Goal: Task Accomplishment & Management: Use online tool/utility

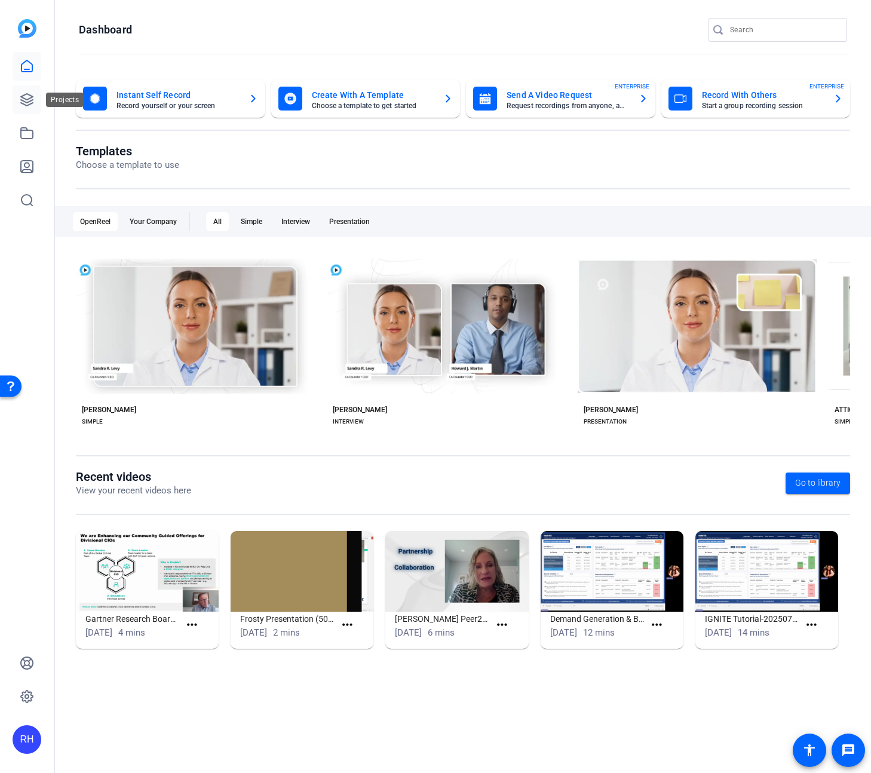
click at [33, 97] on icon at bounding box center [27, 100] width 12 height 12
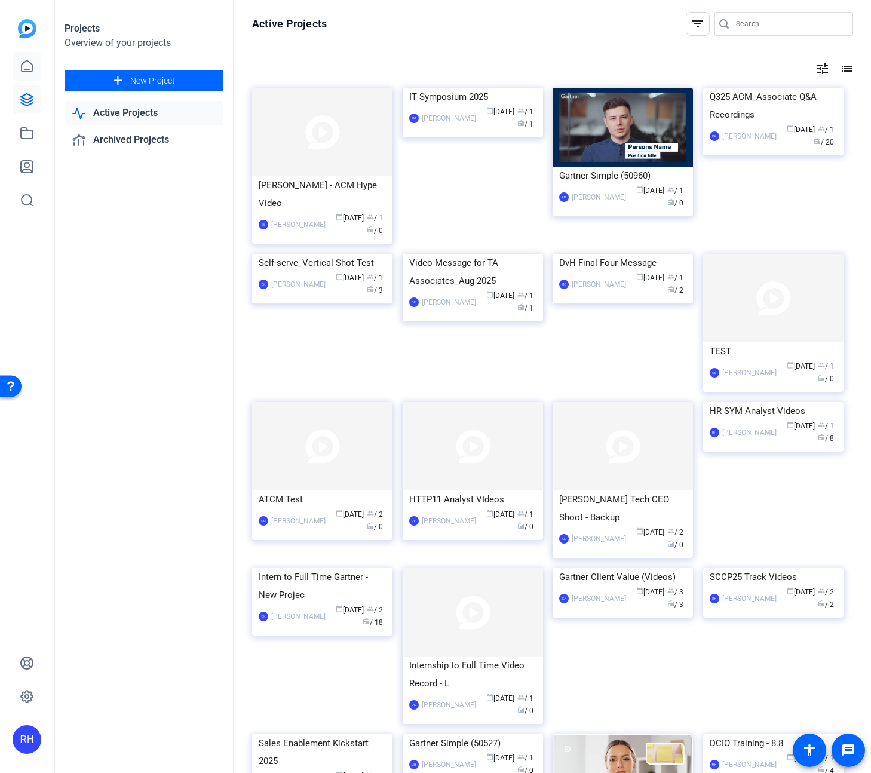
scroll to position [41, 0]
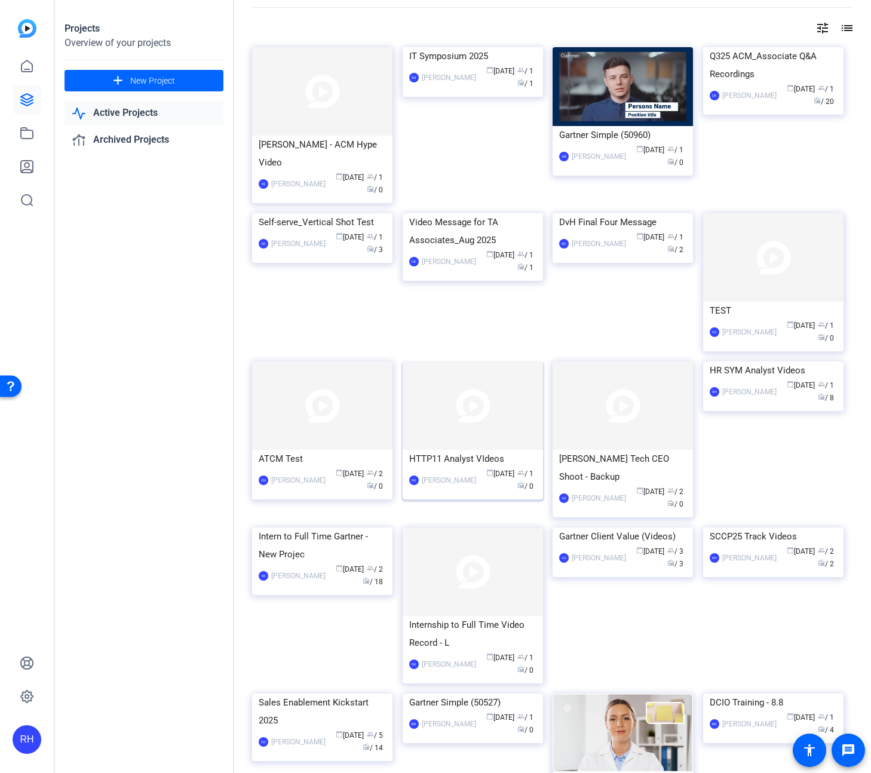
click at [465, 425] on img at bounding box center [473, 406] width 140 height 88
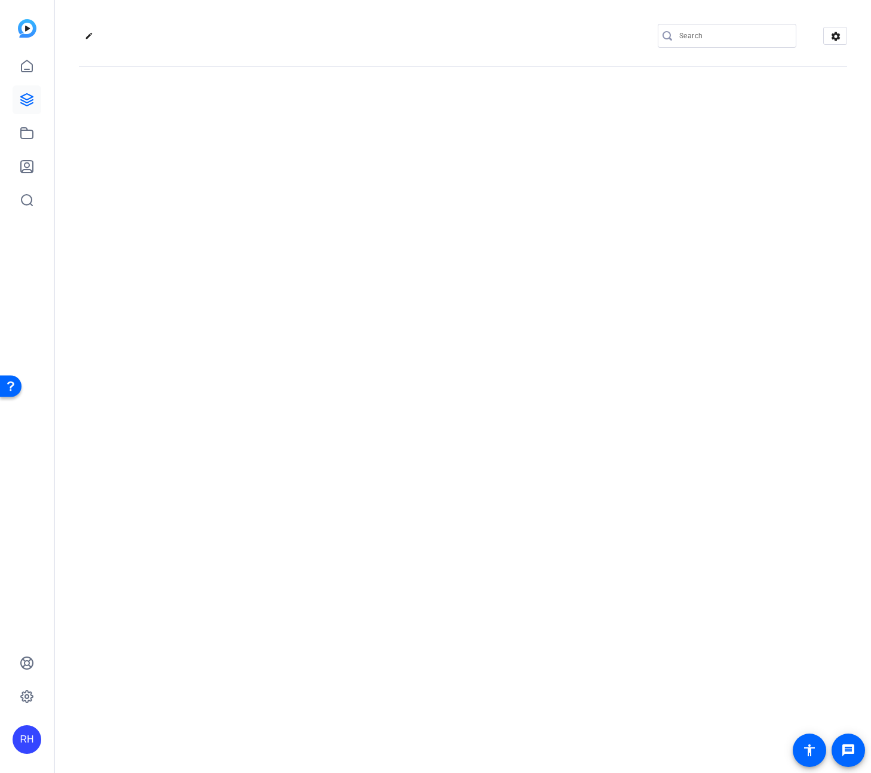
click at [465, 425] on div "edit settings" at bounding box center [463, 386] width 816 height 773
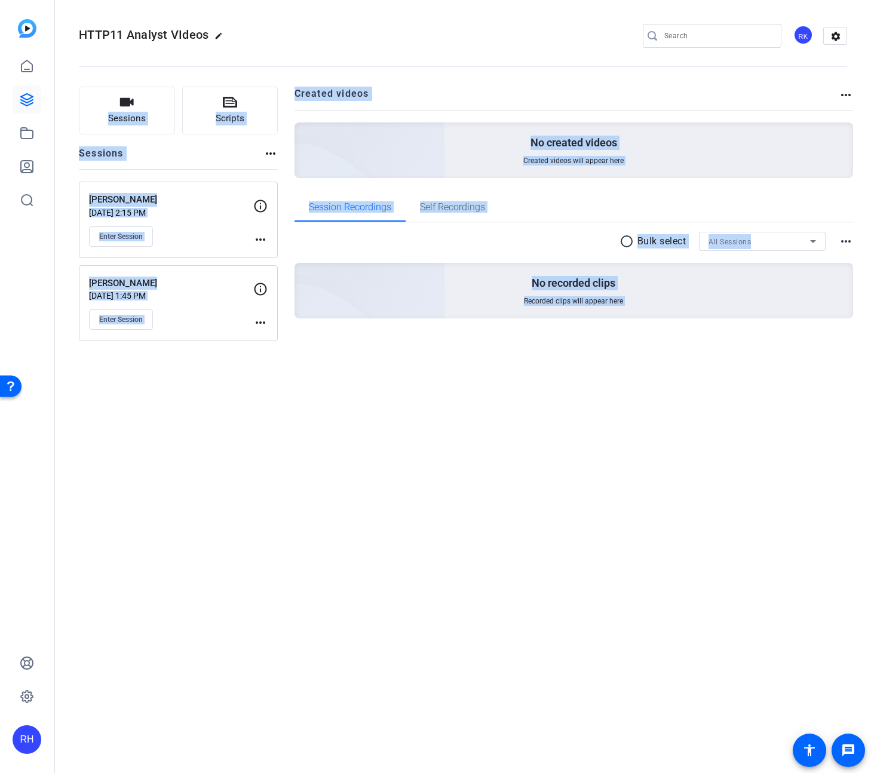
click at [182, 431] on div "HTTP11 Analyst VIdeos edit RK settings Sessions Scripts Sessions more_horiz Ray…" at bounding box center [463, 386] width 816 height 773
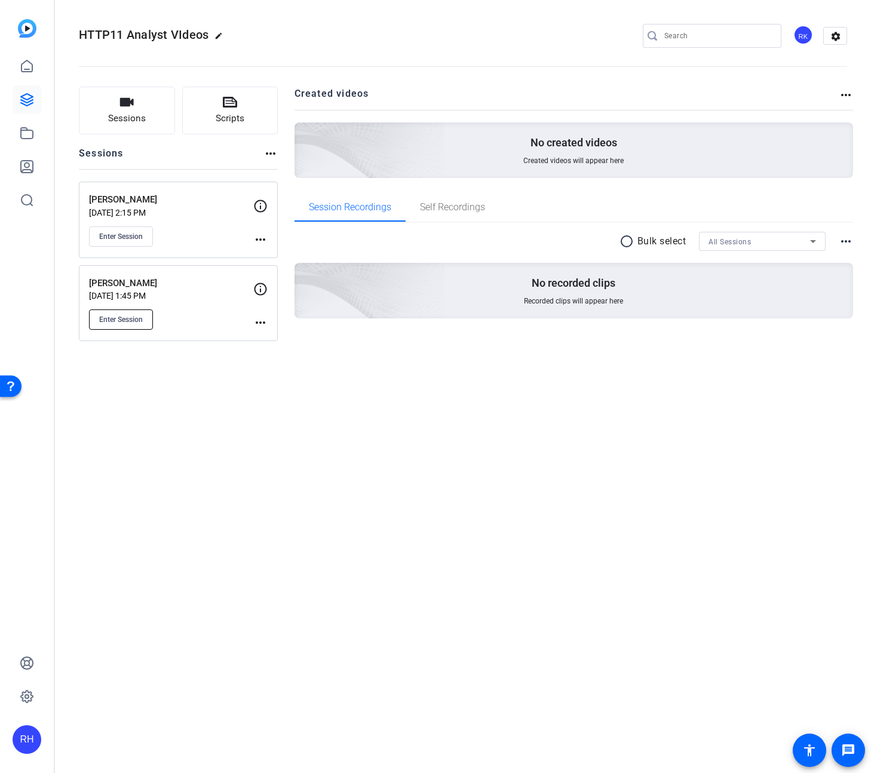
click at [122, 327] on button "Enter Session" at bounding box center [121, 320] width 64 height 20
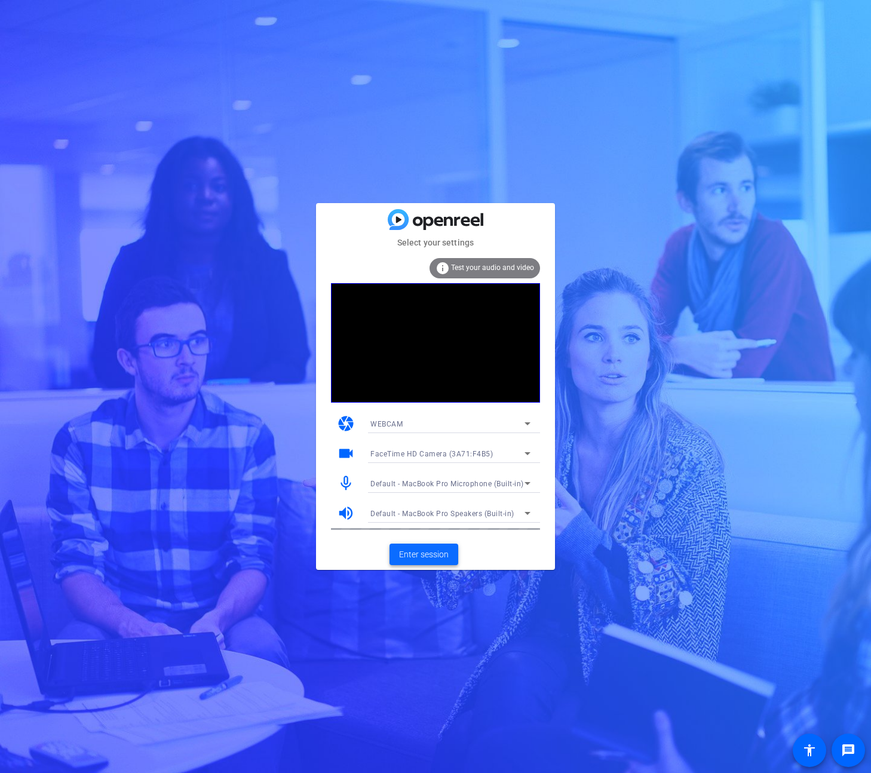
click at [430, 546] on span at bounding box center [424, 554] width 69 height 29
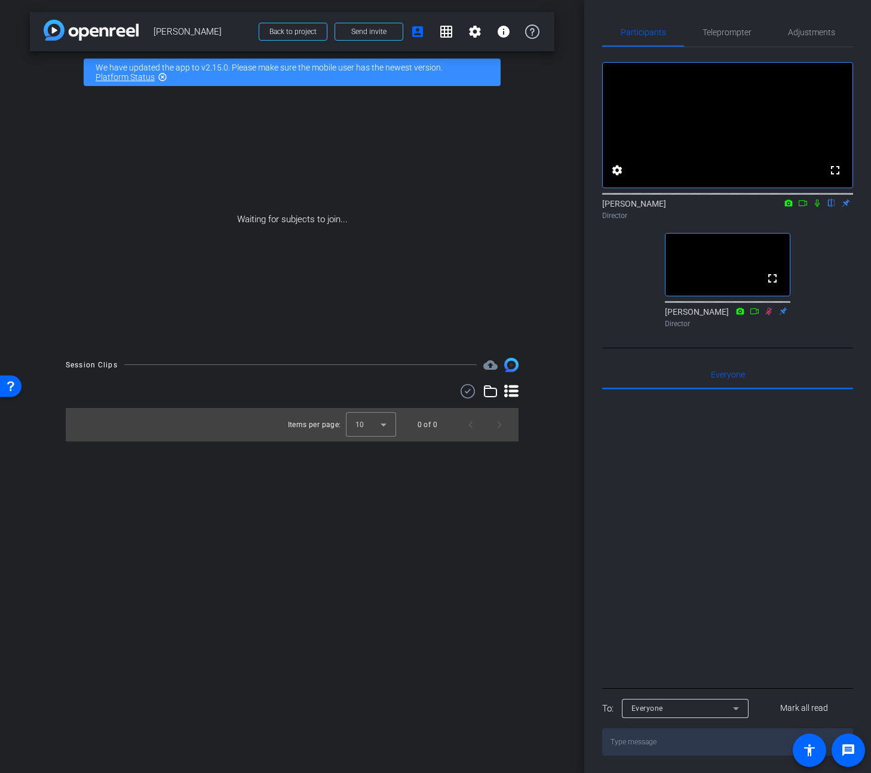
click at [817, 207] on icon at bounding box center [818, 203] width 10 height 8
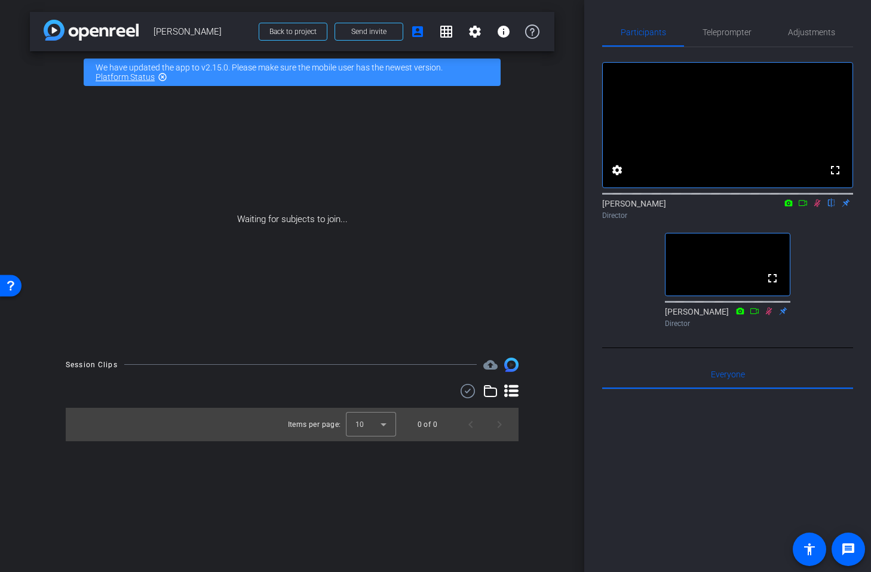
click at [819, 207] on icon at bounding box center [818, 203] width 10 height 8
click at [768, 316] on icon at bounding box center [769, 311] width 10 height 8
click at [770, 316] on icon at bounding box center [769, 311] width 10 height 8
click at [731, 33] on span "Teleprompter" at bounding box center [727, 32] width 49 height 8
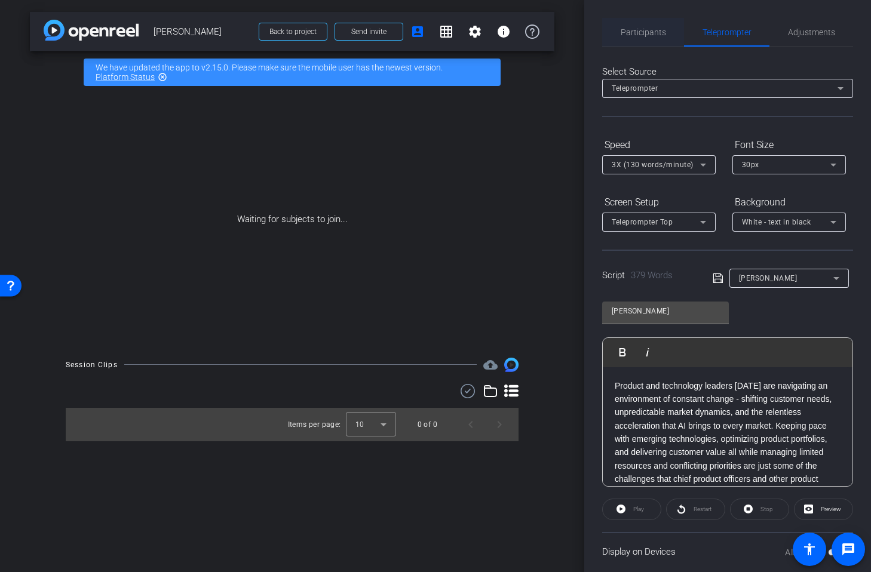
click at [655, 29] on span "Participants" at bounding box center [643, 32] width 45 height 8
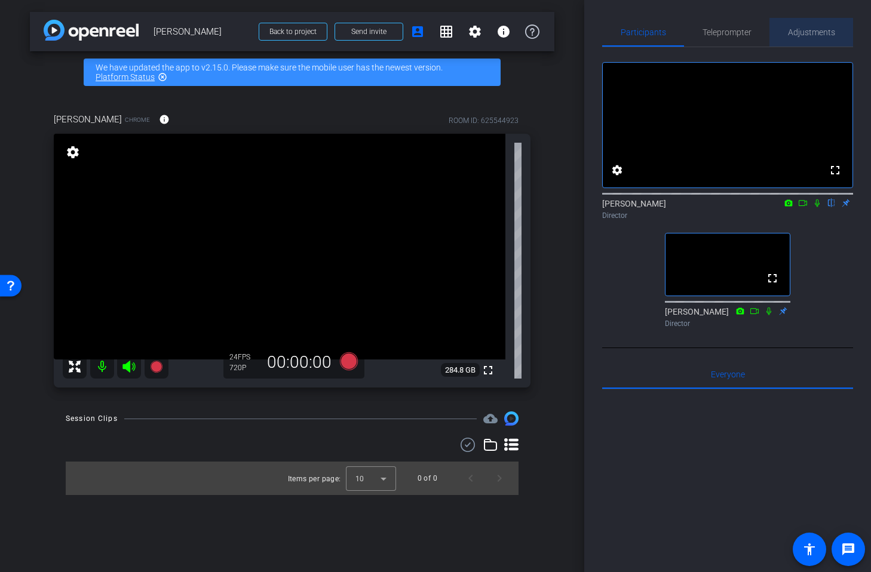
click at [806, 31] on span "Adjustments" at bounding box center [811, 32] width 47 height 8
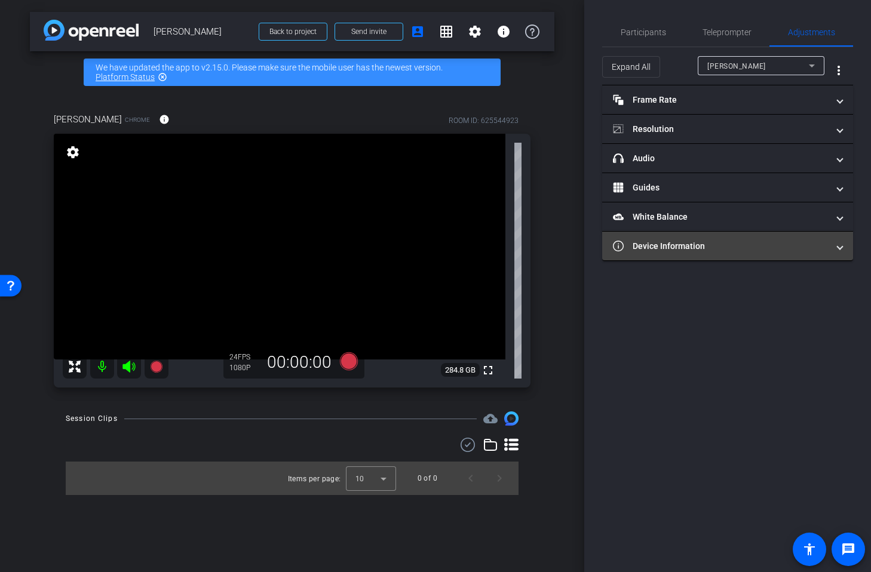
click at [840, 250] on span at bounding box center [840, 246] width 5 height 13
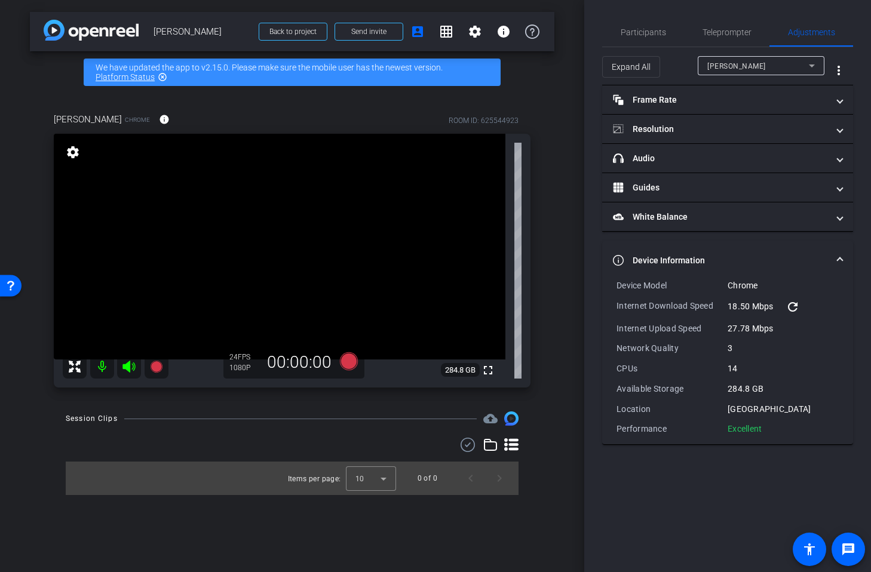
click at [840, 250] on mat-expansion-panel-header "Device Information" at bounding box center [727, 260] width 251 height 38
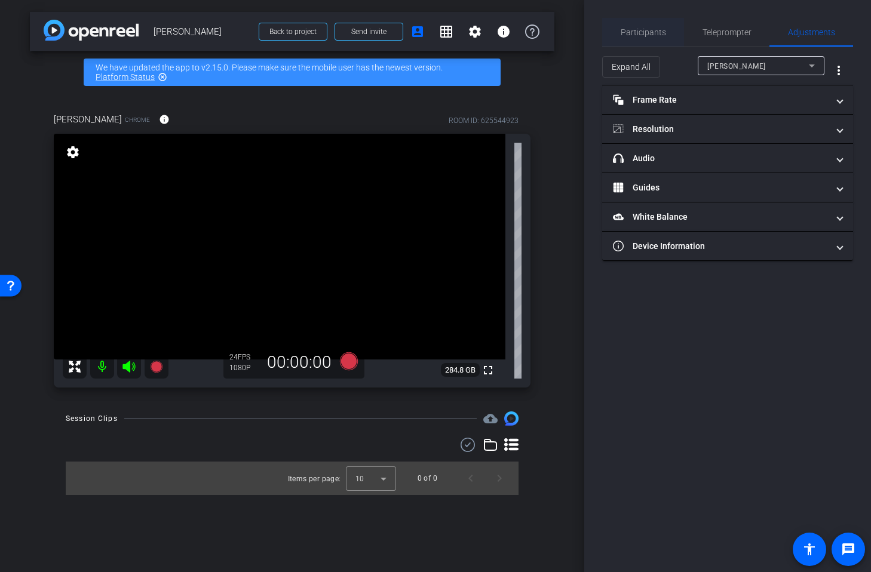
click at [638, 33] on span "Participants" at bounding box center [643, 32] width 45 height 8
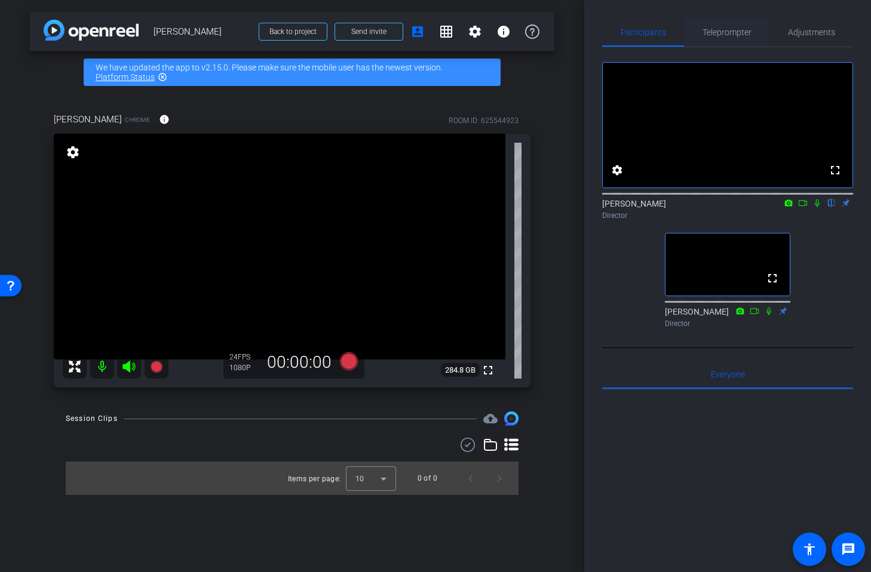
click at [727, 33] on span "Teleprompter" at bounding box center [727, 32] width 49 height 8
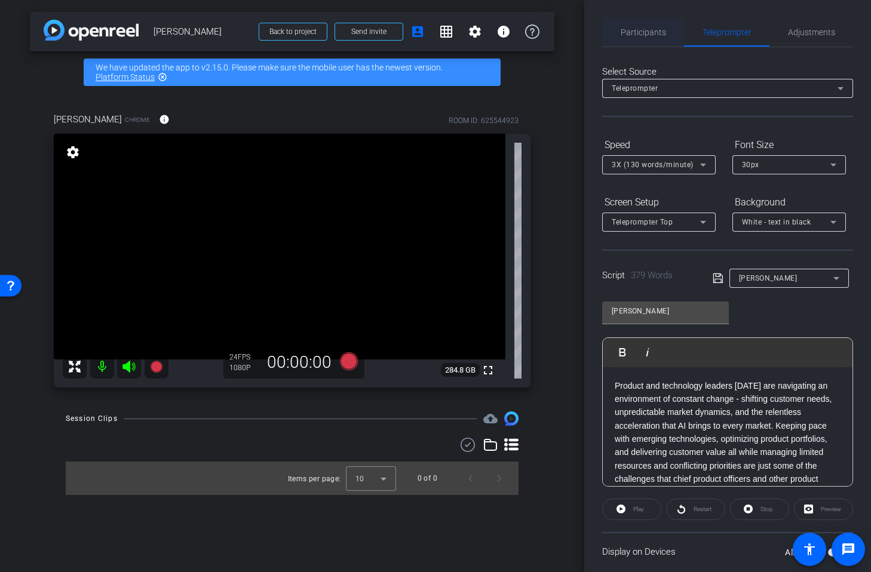
click at [653, 36] on span "Participants" at bounding box center [643, 32] width 45 height 8
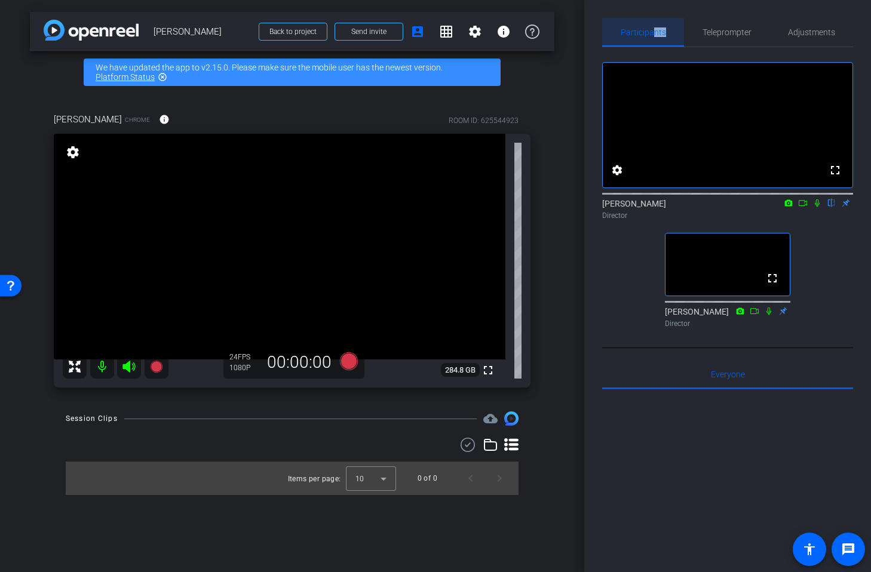
click at [653, 38] on span "Participants" at bounding box center [643, 32] width 45 height 29
click at [568, 59] on div "arrow_back [PERSON_NAME] Back to project Send invite account_box grid_on settin…" at bounding box center [292, 286] width 584 height 572
click at [800, 30] on span "Adjustments" at bounding box center [811, 32] width 47 height 8
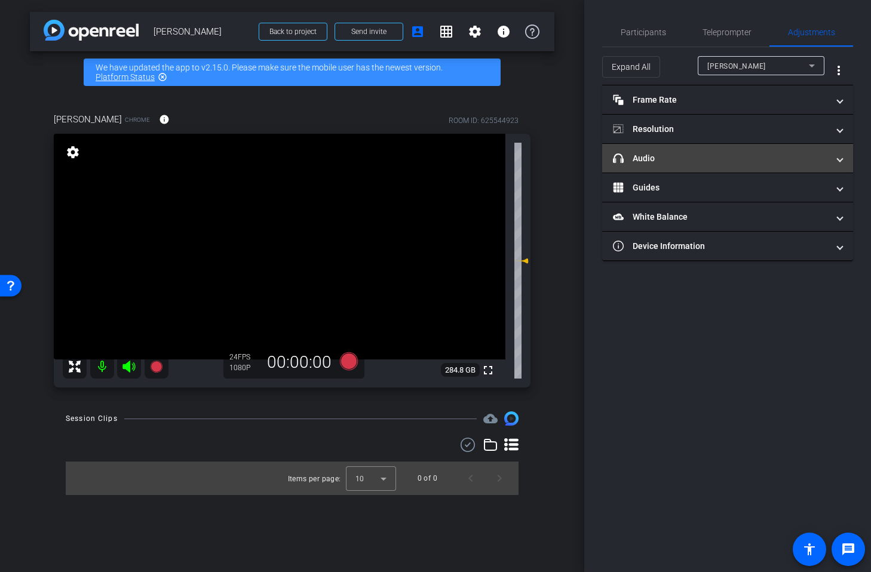
click at [844, 156] on mat-expansion-panel-header "headphone icon Audio" at bounding box center [727, 158] width 251 height 29
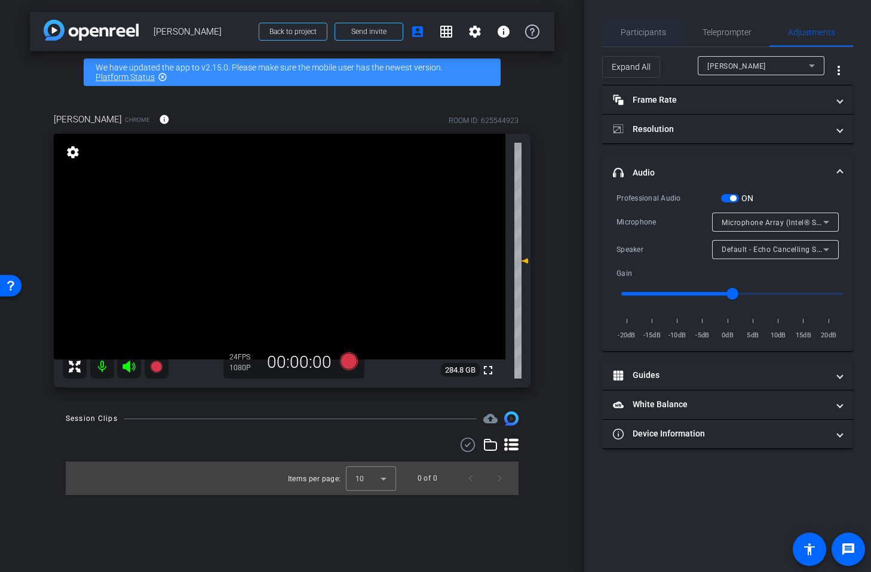
click at [651, 38] on span "Participants" at bounding box center [643, 32] width 45 height 29
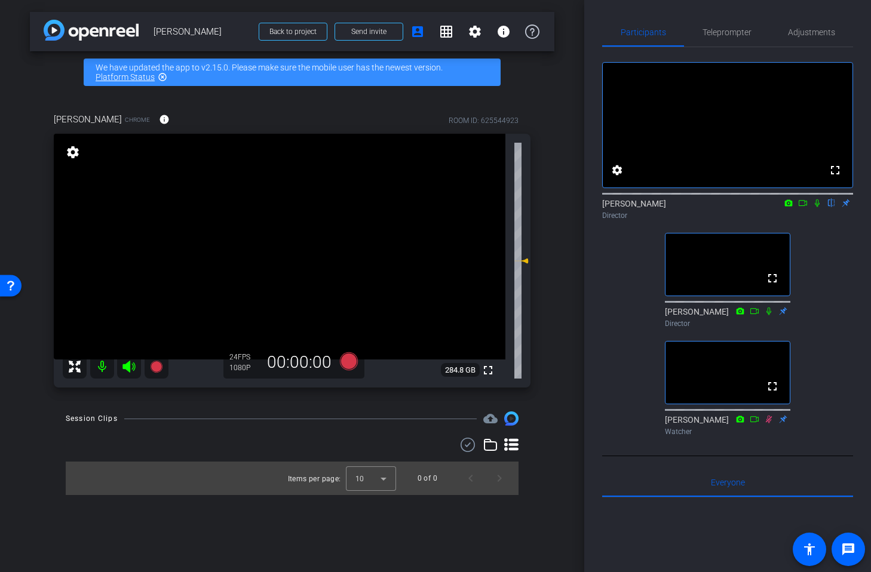
click at [819, 207] on icon at bounding box center [817, 204] width 5 height 8
click at [734, 30] on span "Teleprompter" at bounding box center [727, 32] width 49 height 8
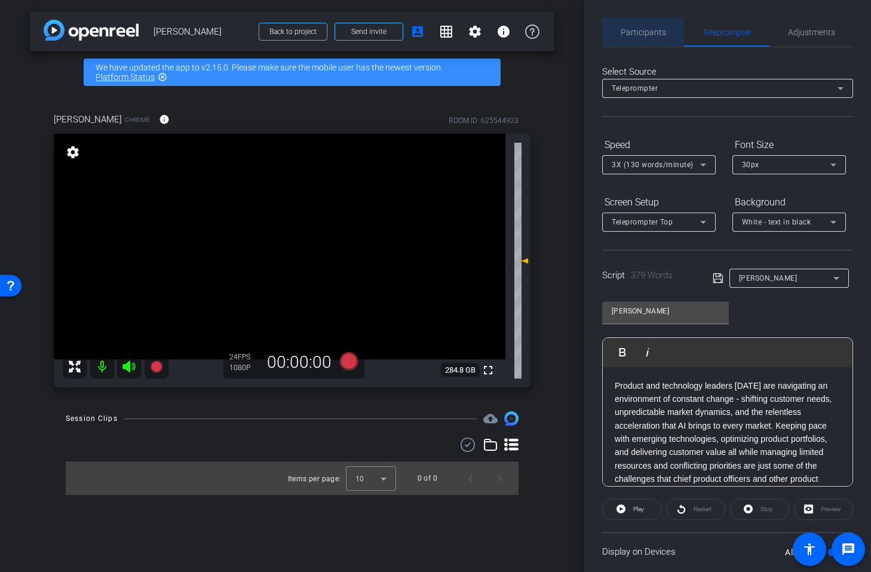
click at [624, 32] on span "Participants" at bounding box center [643, 32] width 45 height 8
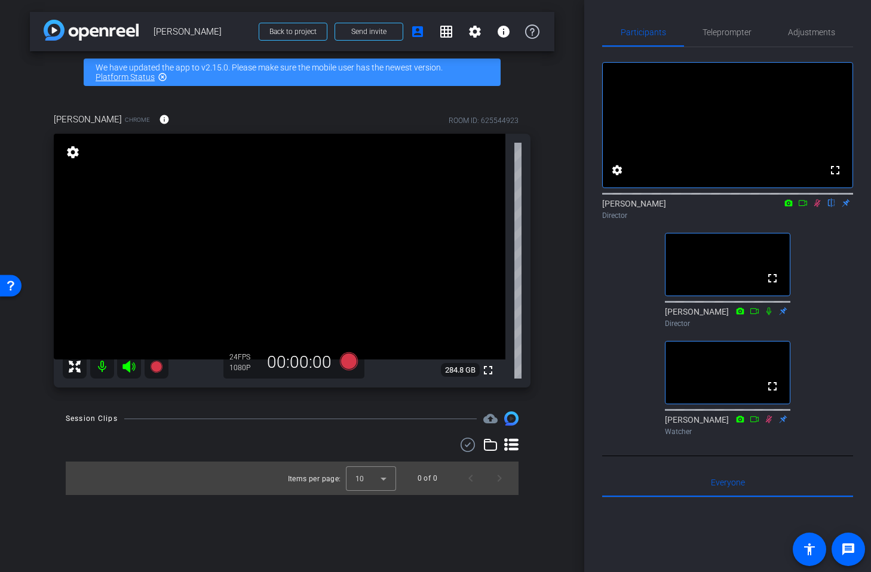
click at [819, 207] on icon at bounding box center [818, 203] width 10 height 8
click at [817, 207] on icon at bounding box center [818, 203] width 10 height 8
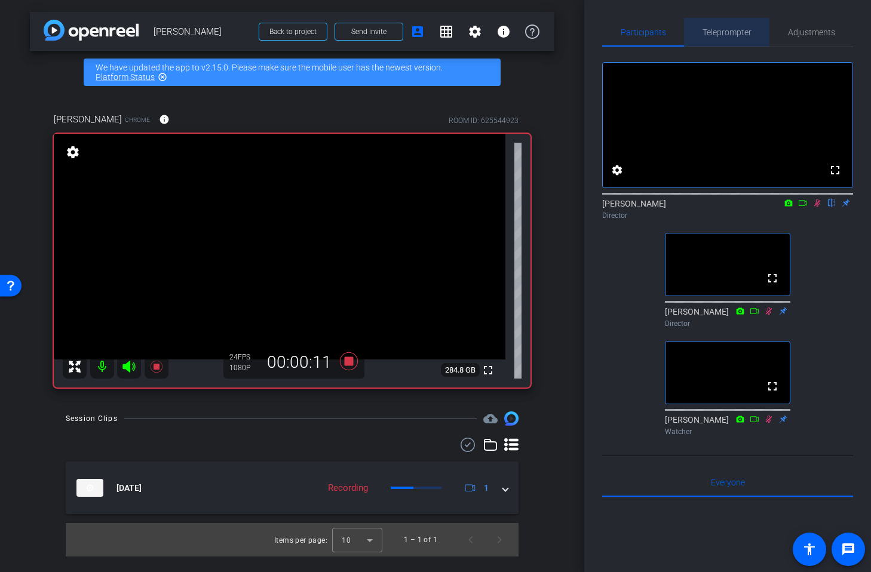
click at [722, 33] on span "Teleprompter" at bounding box center [727, 32] width 49 height 8
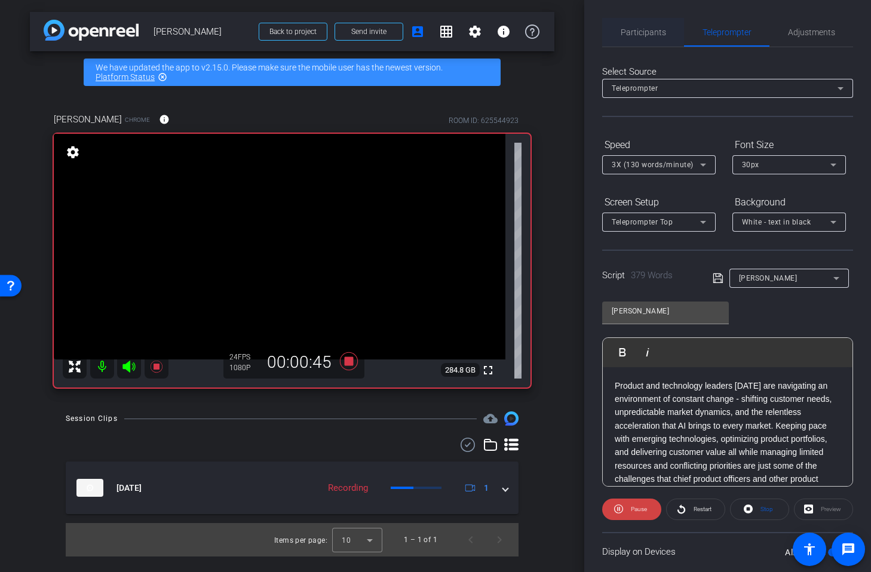
click at [651, 30] on span "Participants" at bounding box center [643, 32] width 45 height 8
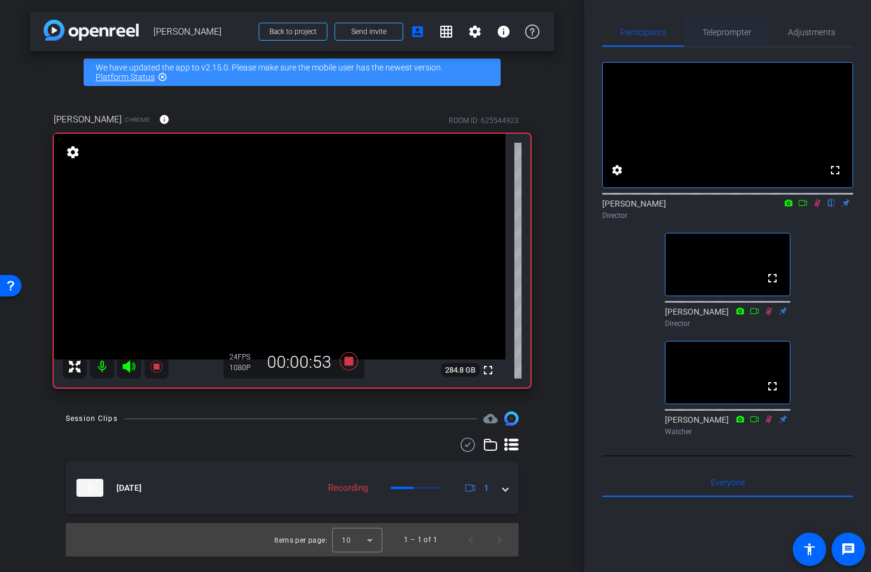
click at [745, 29] on span "Teleprompter" at bounding box center [727, 32] width 49 height 8
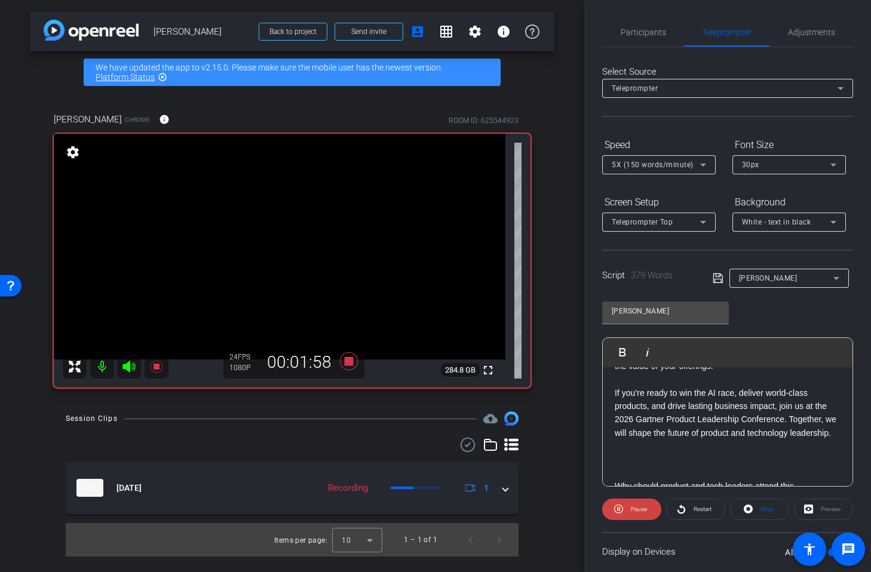
scroll to position [336, 0]
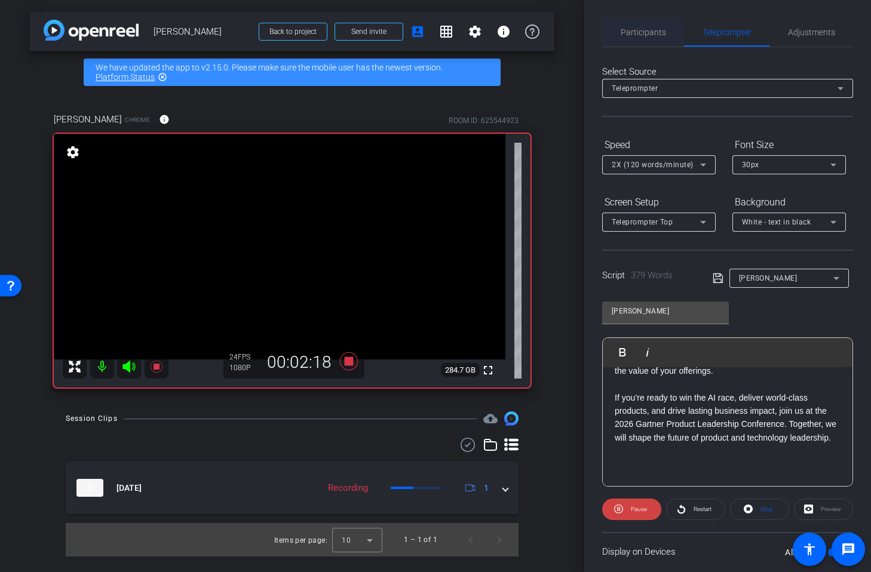
click at [636, 38] on span "Participants" at bounding box center [643, 32] width 45 height 29
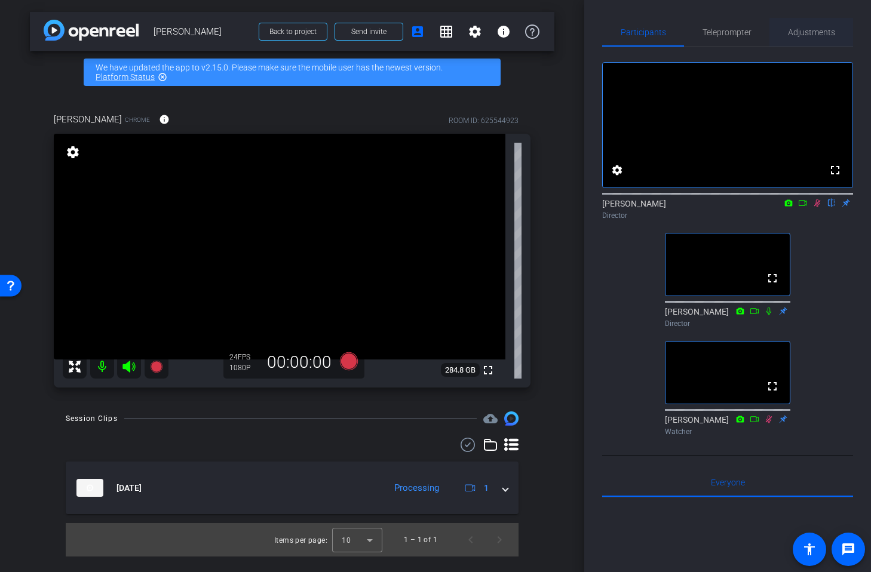
click at [802, 36] on span "Adjustments" at bounding box center [811, 32] width 47 height 8
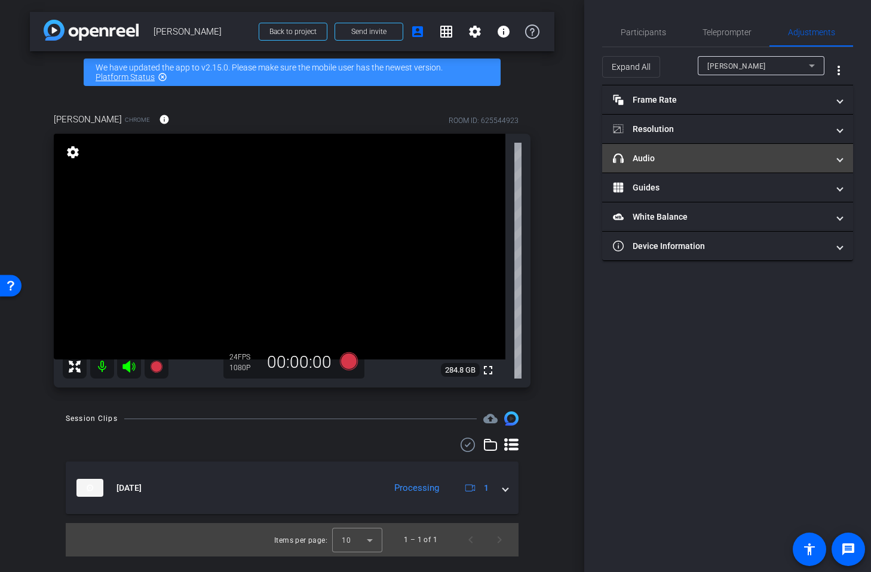
click at [838, 160] on span at bounding box center [840, 158] width 5 height 13
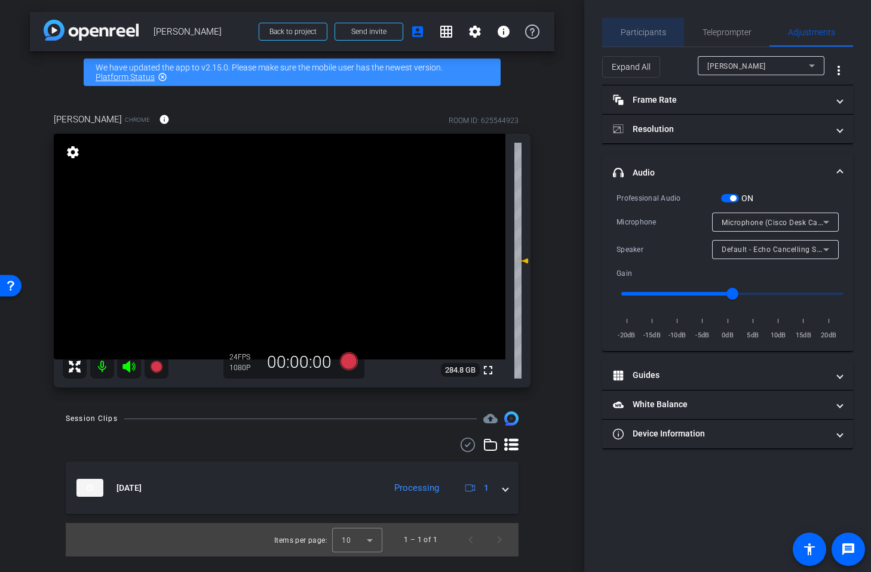
click at [644, 35] on span "Participants" at bounding box center [643, 32] width 45 height 8
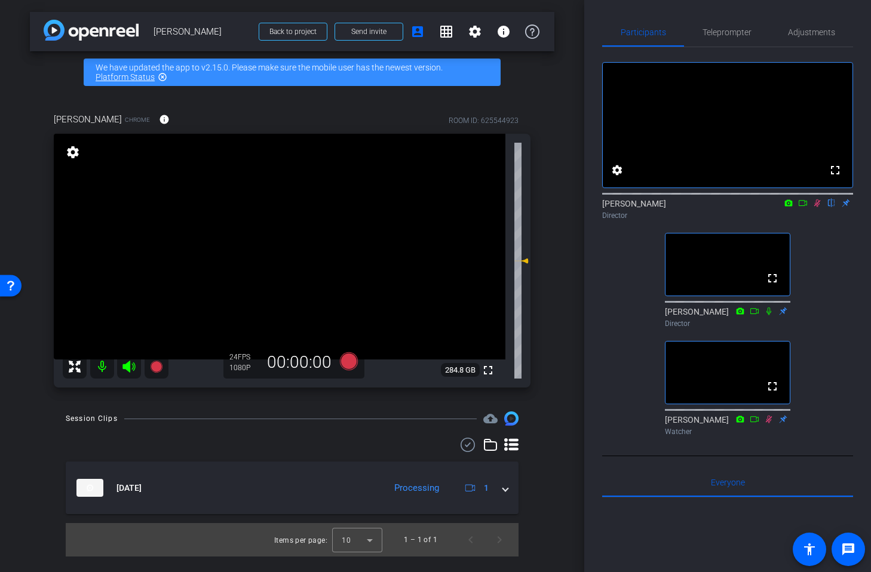
click at [816, 207] on icon at bounding box center [817, 204] width 7 height 8
click at [819, 207] on icon at bounding box center [817, 204] width 5 height 8
click at [745, 32] on span "Teleprompter" at bounding box center [727, 32] width 49 height 8
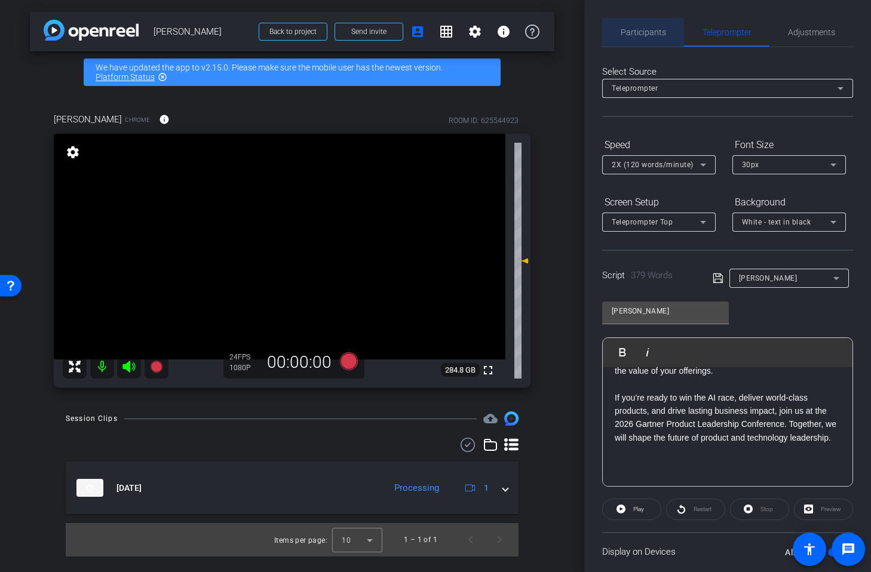
click at [648, 38] on span "Participants" at bounding box center [643, 32] width 45 height 29
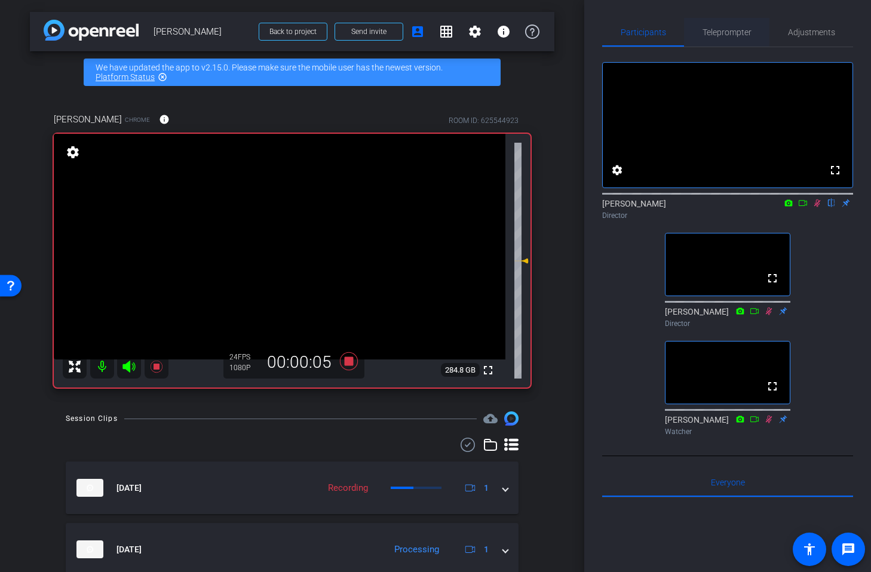
click at [730, 37] on span "Teleprompter" at bounding box center [727, 32] width 49 height 29
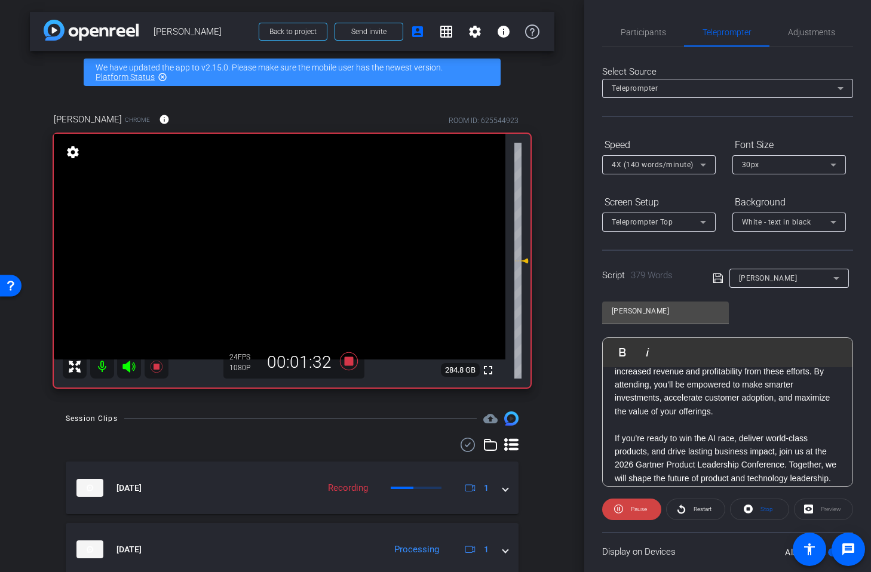
scroll to position [296, 0]
click at [657, 36] on span "Participants" at bounding box center [643, 32] width 45 height 8
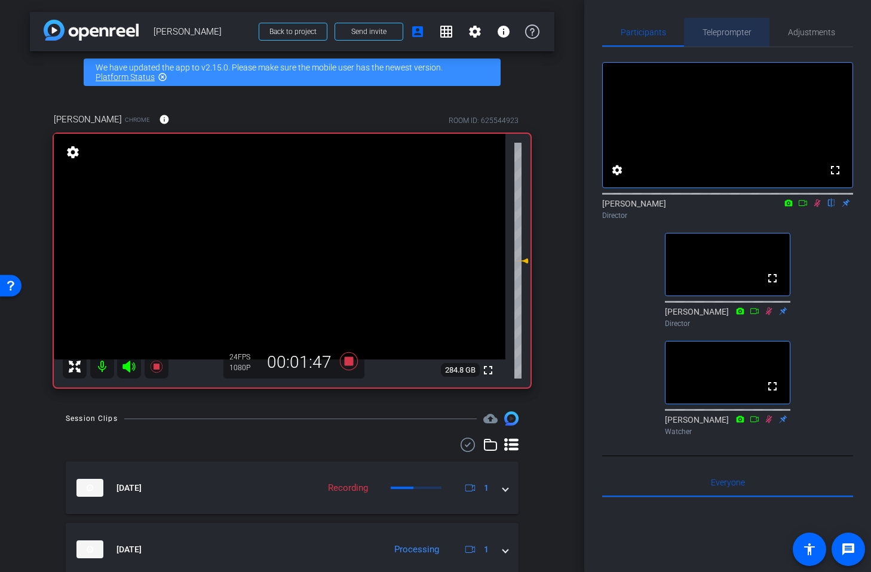
click at [713, 30] on span "Teleprompter" at bounding box center [727, 32] width 49 height 8
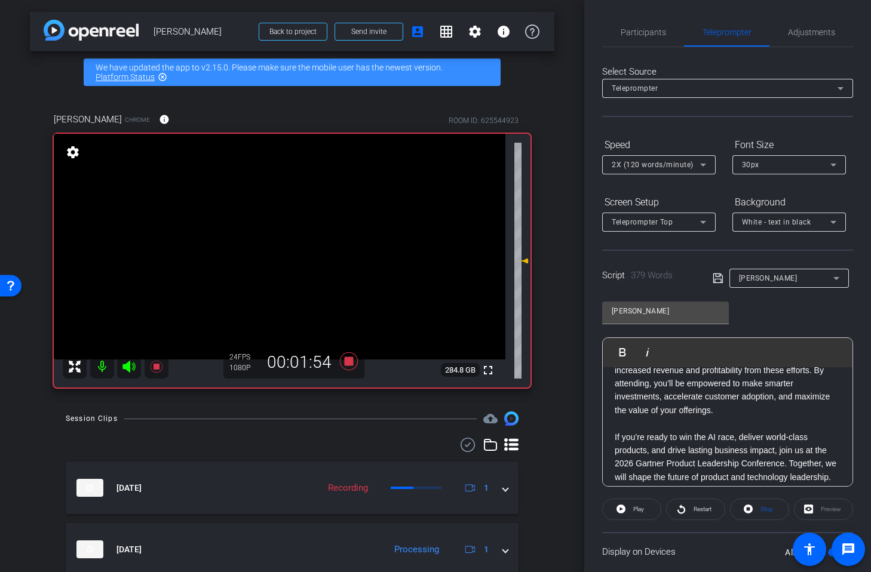
scroll to position [317, 0]
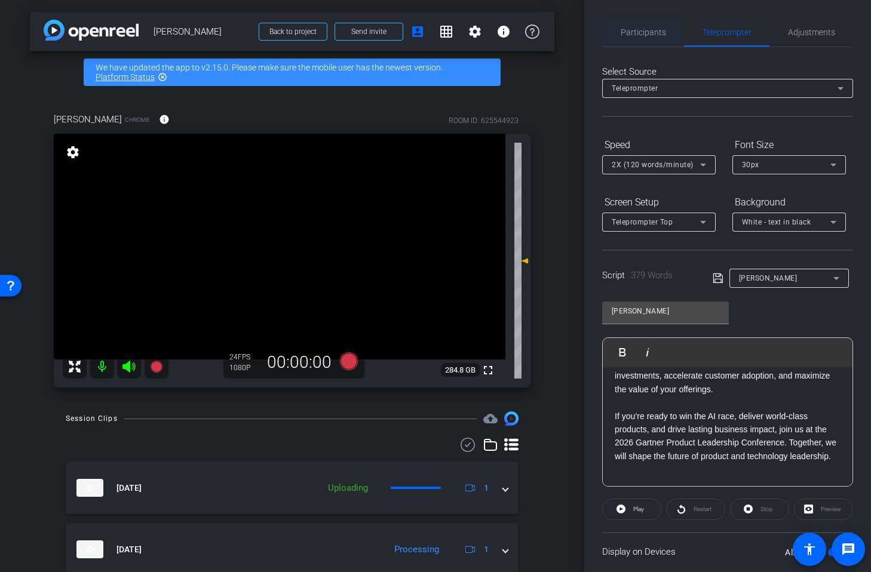
click at [635, 26] on span "Participants" at bounding box center [643, 32] width 45 height 29
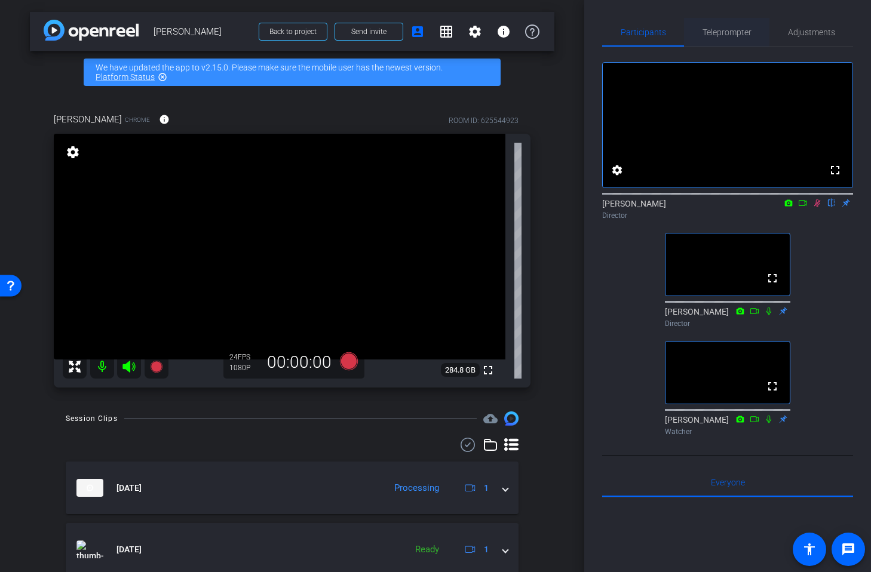
click at [708, 25] on span "Teleprompter" at bounding box center [727, 32] width 49 height 29
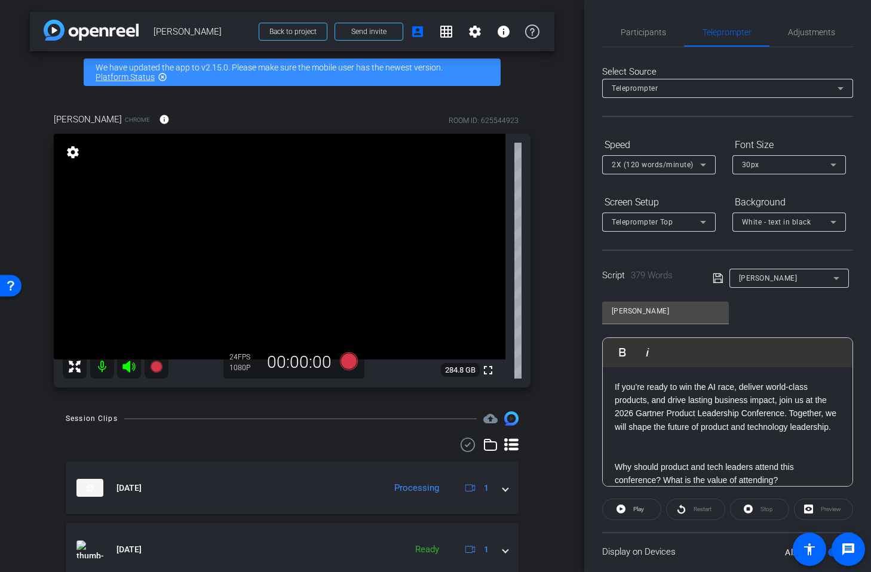
scroll to position [325, 0]
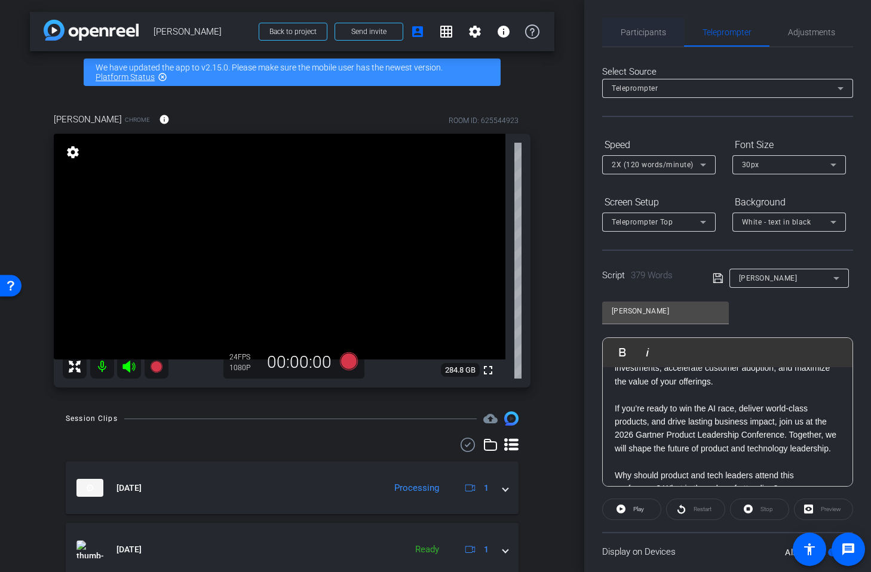
click at [651, 37] on span "Participants" at bounding box center [643, 32] width 45 height 29
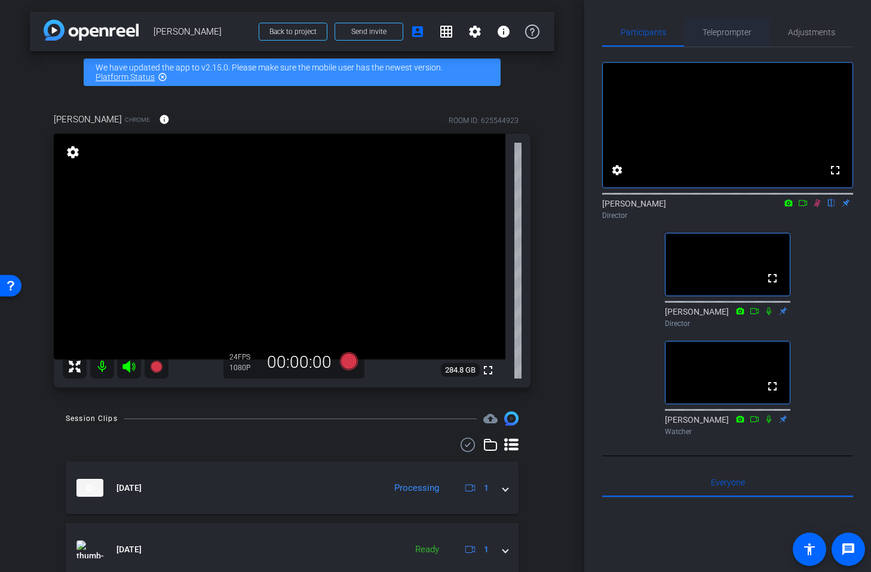
click at [720, 28] on span "Teleprompter" at bounding box center [727, 32] width 49 height 8
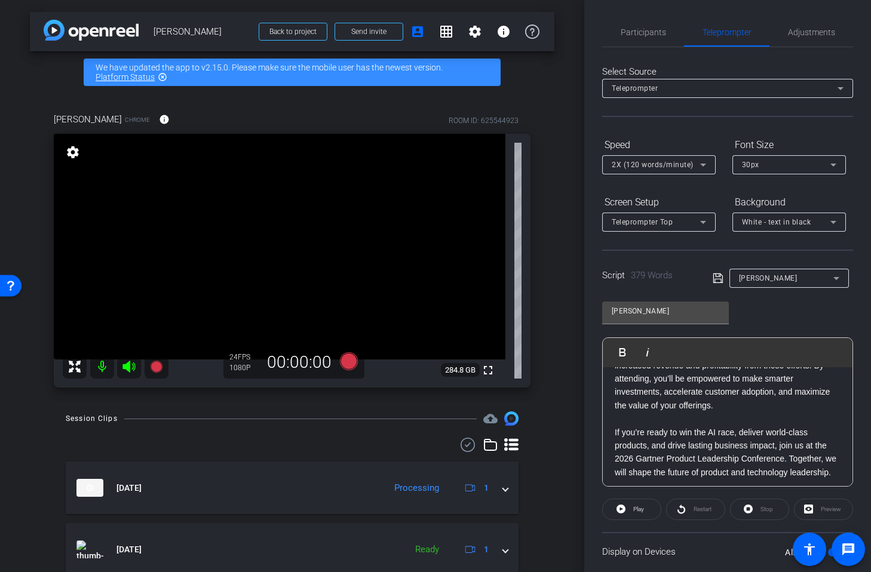
scroll to position [299, 0]
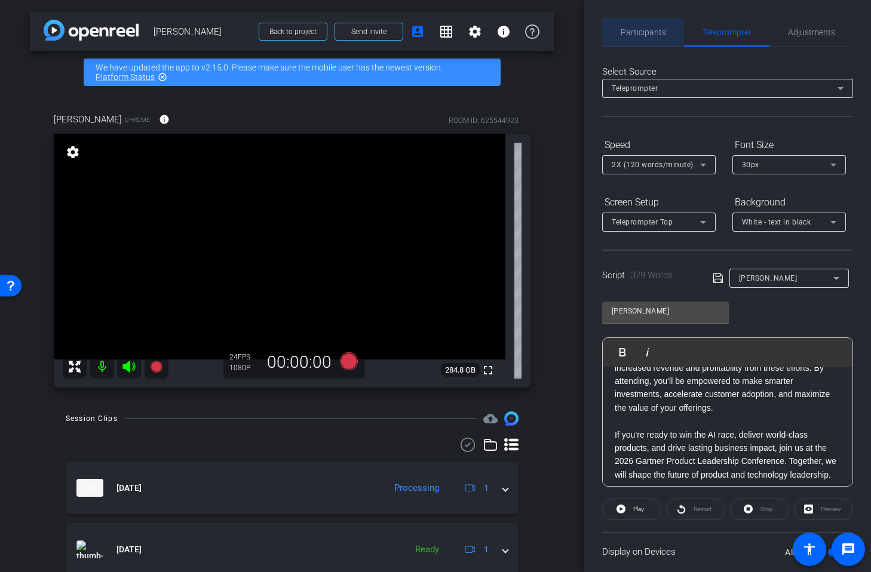
click at [641, 32] on span "Participants" at bounding box center [643, 32] width 45 height 8
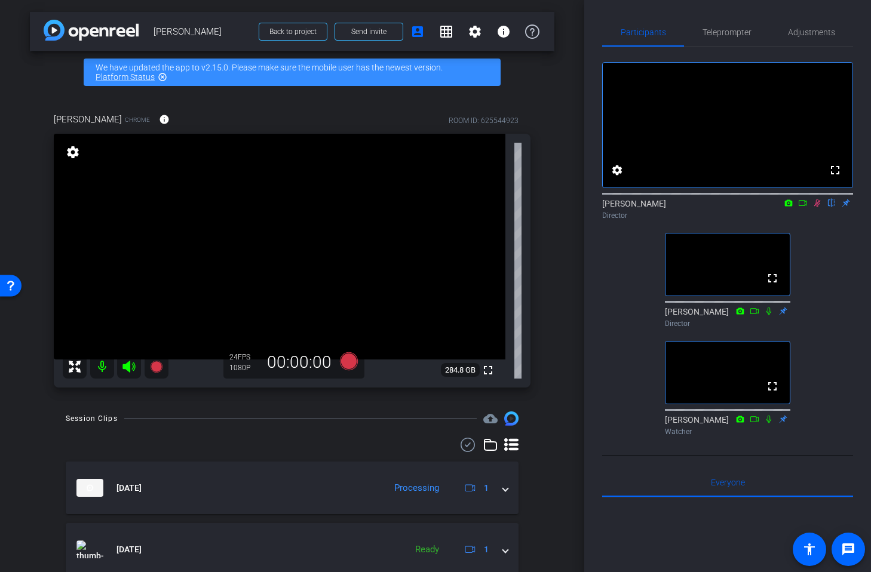
click at [819, 207] on icon at bounding box center [817, 204] width 7 height 8
click at [819, 207] on icon at bounding box center [818, 203] width 10 height 8
click at [742, 30] on span "Teleprompter" at bounding box center [727, 32] width 49 height 8
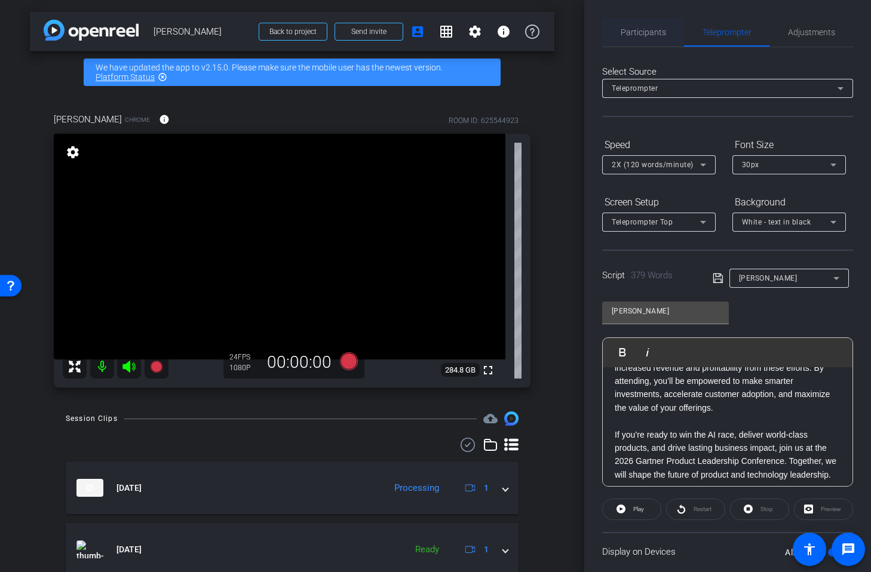
click at [650, 25] on span "Participants" at bounding box center [643, 32] width 45 height 29
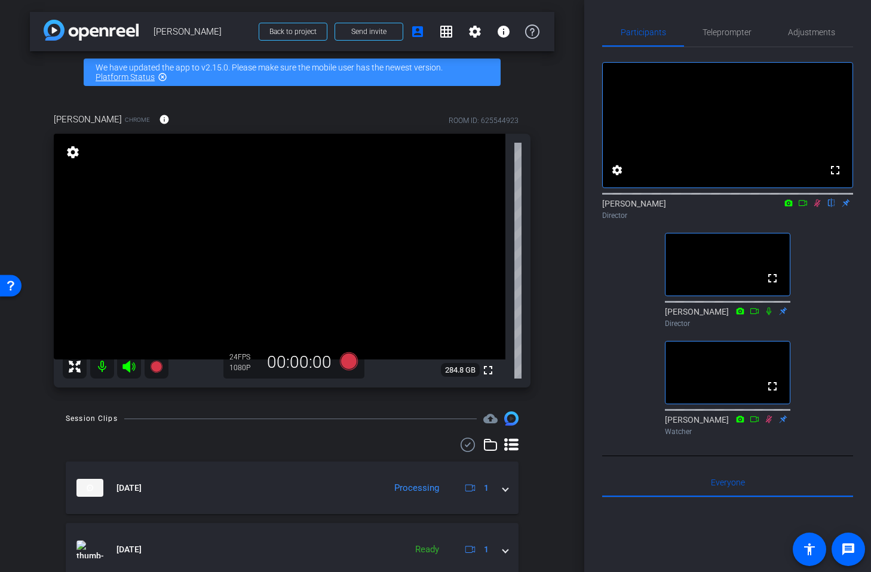
click at [816, 207] on icon at bounding box center [818, 203] width 10 height 8
drag, startPoint x: 818, startPoint y: 219, endPoint x: 818, endPoint y: 238, distance: 18.5
click at [818, 225] on div "[PERSON_NAME] flip Director" at bounding box center [727, 206] width 251 height 36
click at [819, 207] on icon at bounding box center [818, 203] width 10 height 8
click at [724, 33] on span "Teleprompter" at bounding box center [727, 32] width 49 height 8
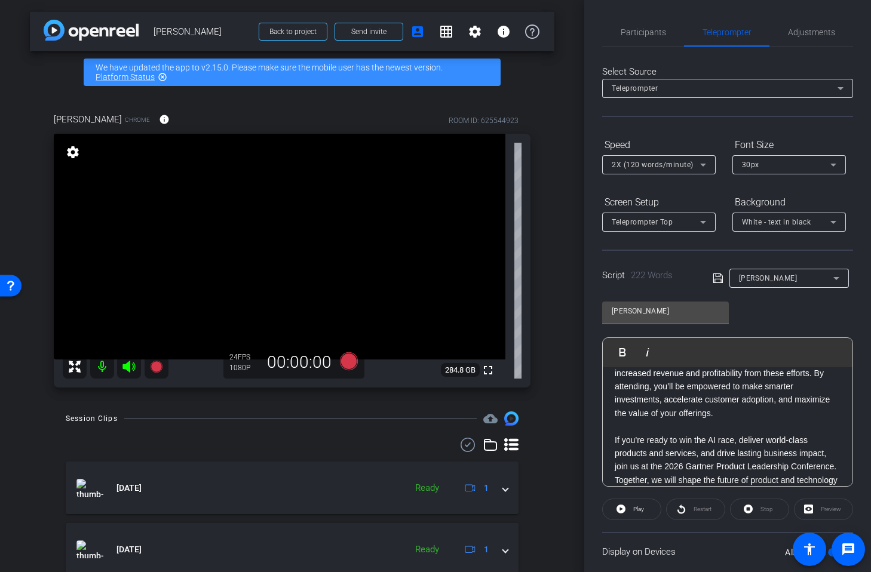
scroll to position [319, 0]
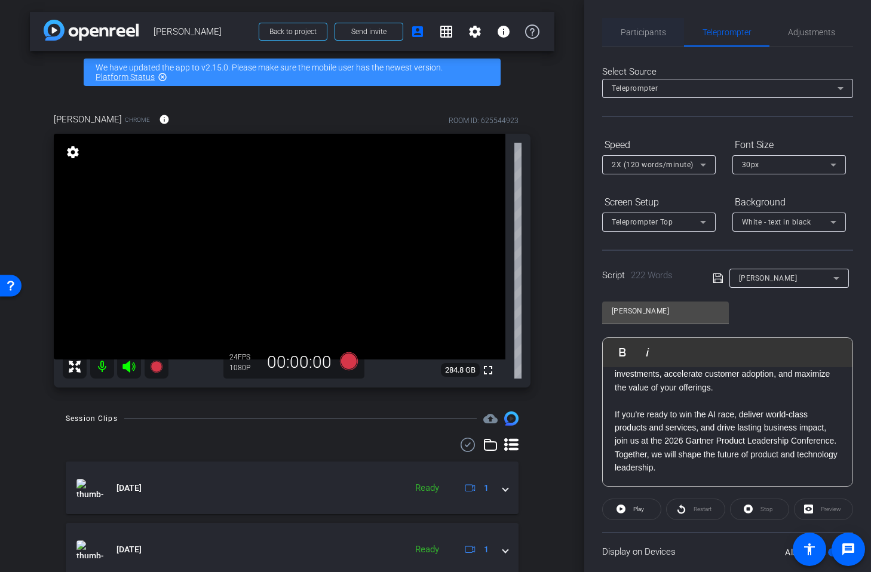
click at [651, 31] on span "Participants" at bounding box center [643, 32] width 45 height 8
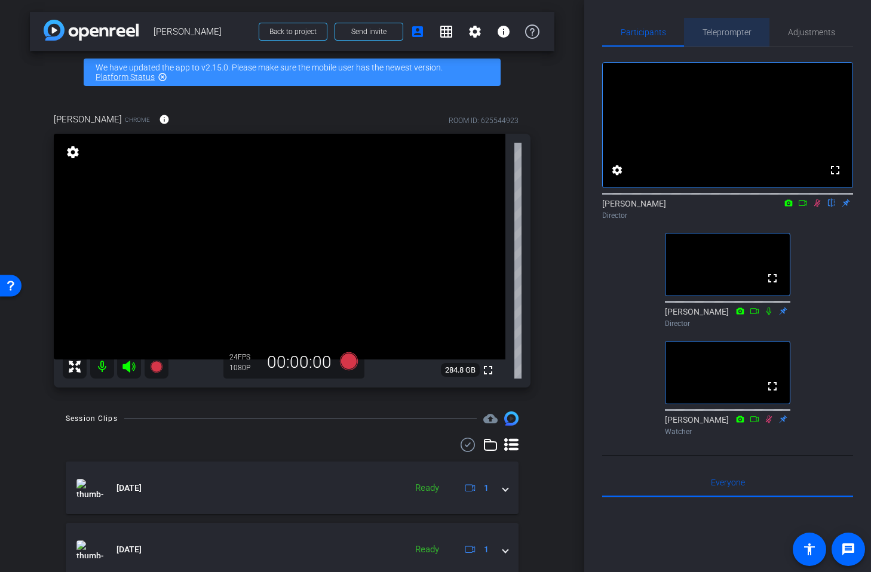
click at [735, 35] on span "Teleprompter" at bounding box center [727, 32] width 49 height 8
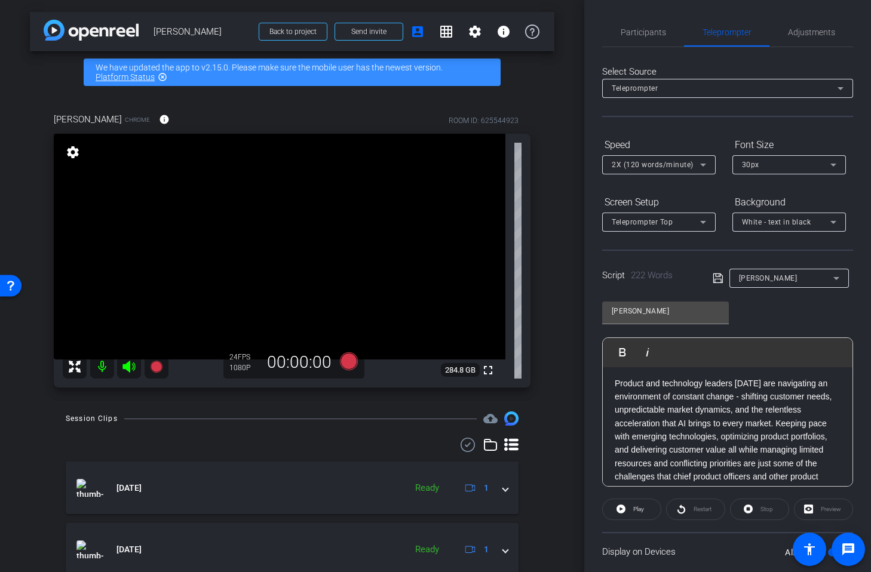
scroll to position [0, 0]
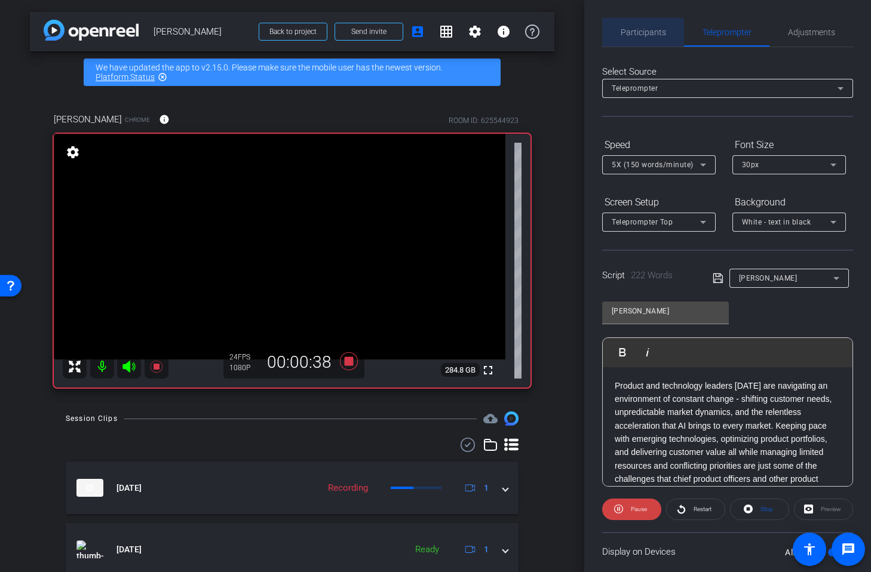
click at [643, 33] on span "Participants" at bounding box center [643, 32] width 45 height 8
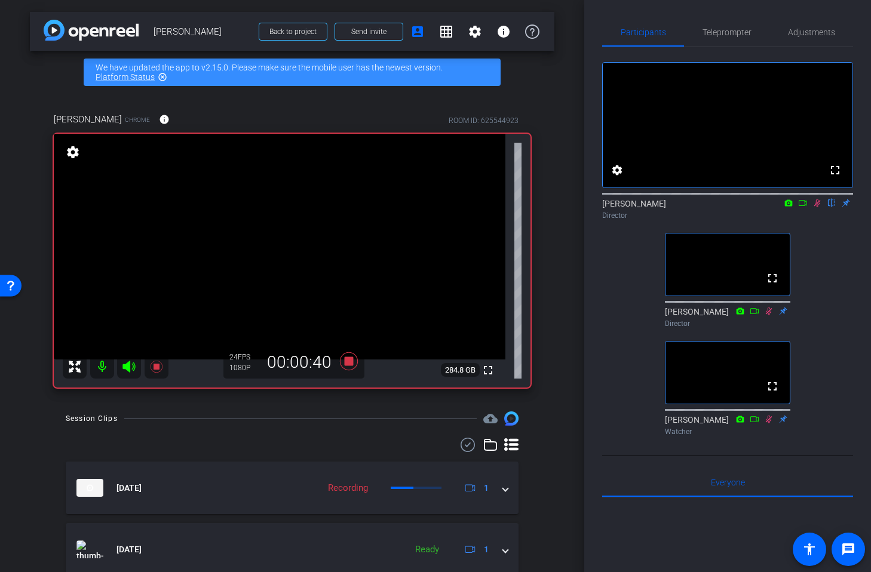
click at [576, 41] on div "arrow_back [PERSON_NAME] Back to project Send invite account_box grid_on settin…" at bounding box center [292, 286] width 584 height 572
click at [728, 30] on span "Teleprompter" at bounding box center [727, 32] width 49 height 8
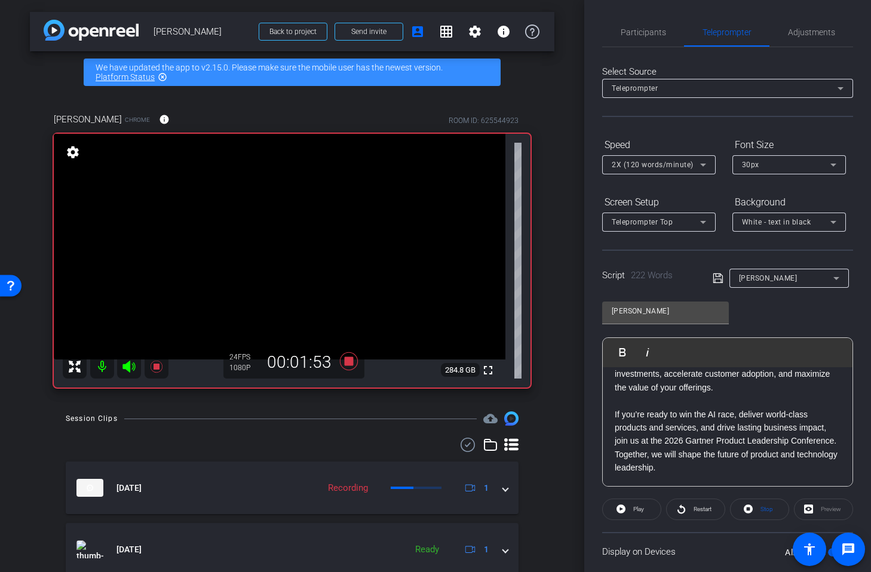
scroll to position [319, 0]
click at [639, 34] on span "Participants" at bounding box center [643, 32] width 45 height 8
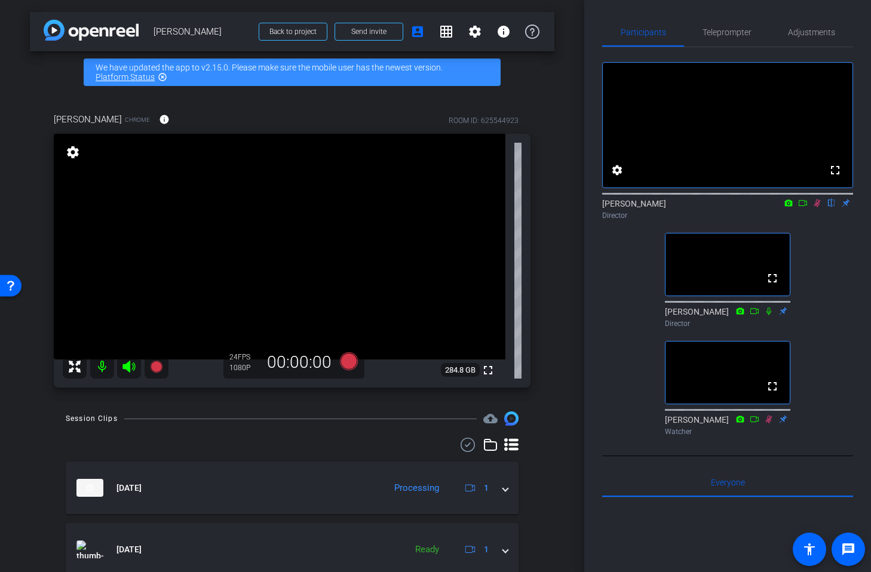
click at [818, 207] on icon at bounding box center [818, 203] width 10 height 8
click at [816, 207] on icon at bounding box center [818, 203] width 10 height 8
click at [717, 33] on span "Teleprompter" at bounding box center [727, 32] width 49 height 8
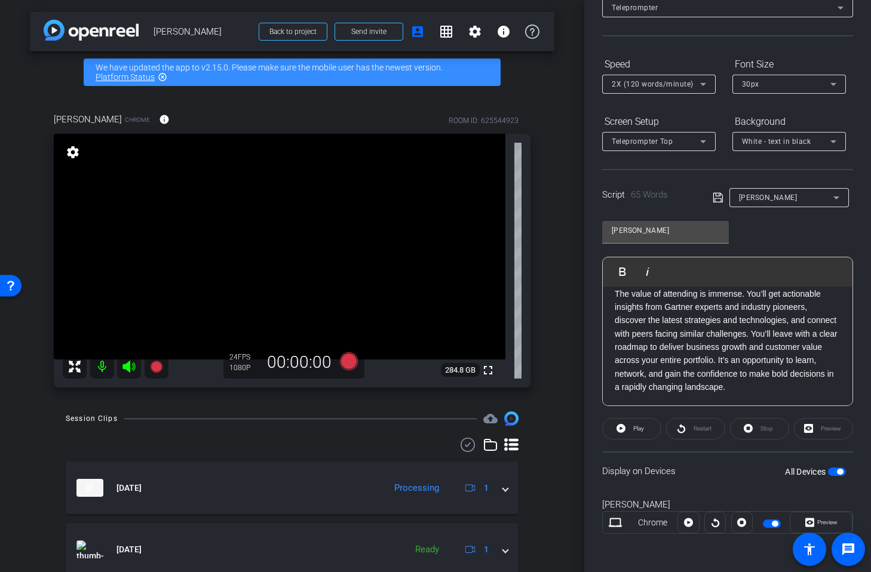
scroll to position [0, 0]
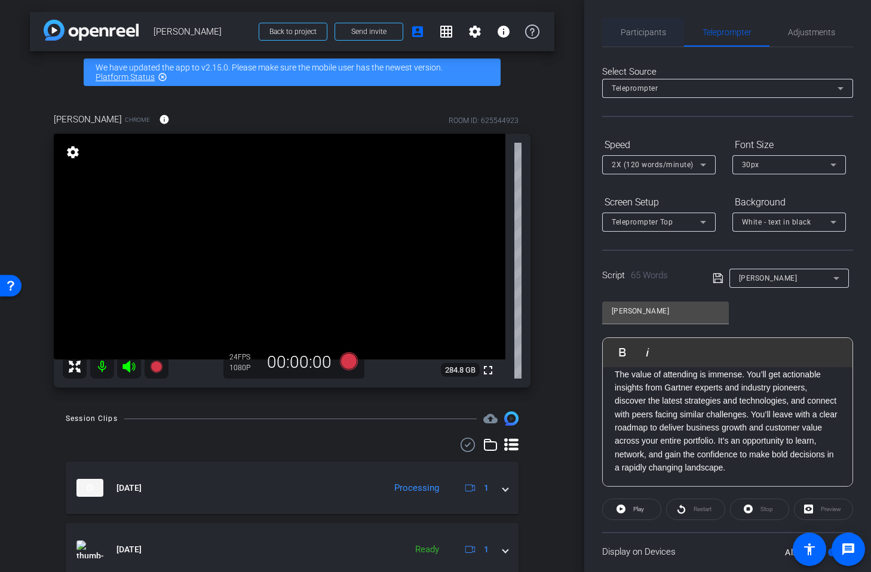
click at [642, 28] on span "Participants" at bounding box center [643, 32] width 45 height 8
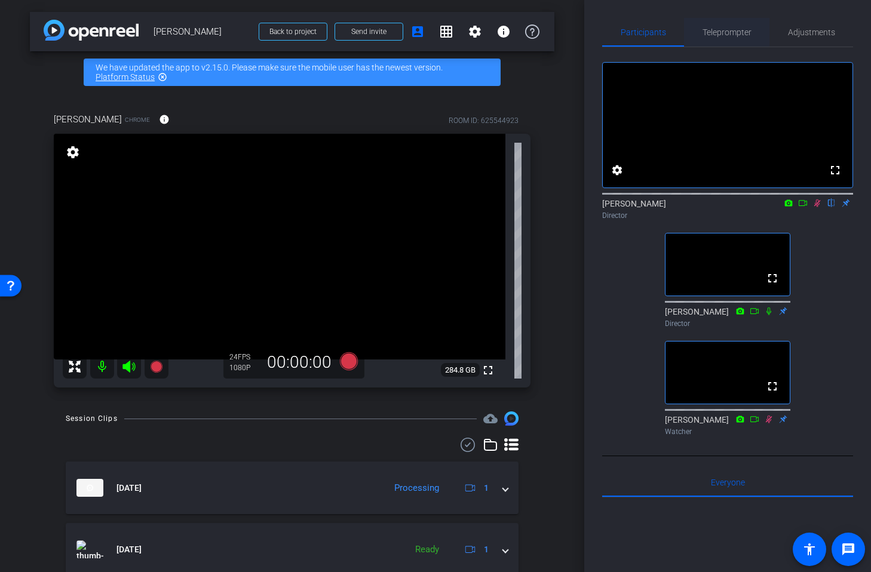
click at [731, 33] on span "Teleprompter" at bounding box center [727, 32] width 49 height 8
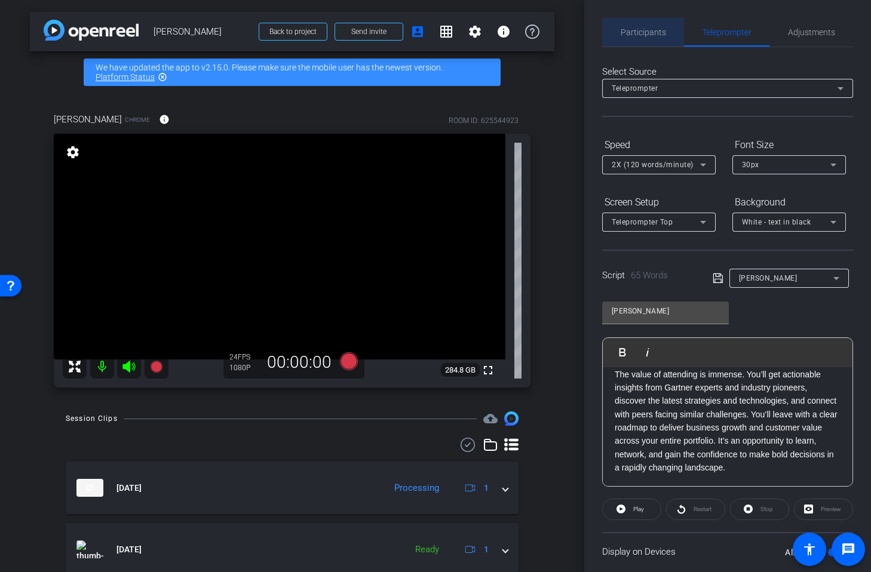
click at [660, 33] on span "Participants" at bounding box center [643, 32] width 45 height 8
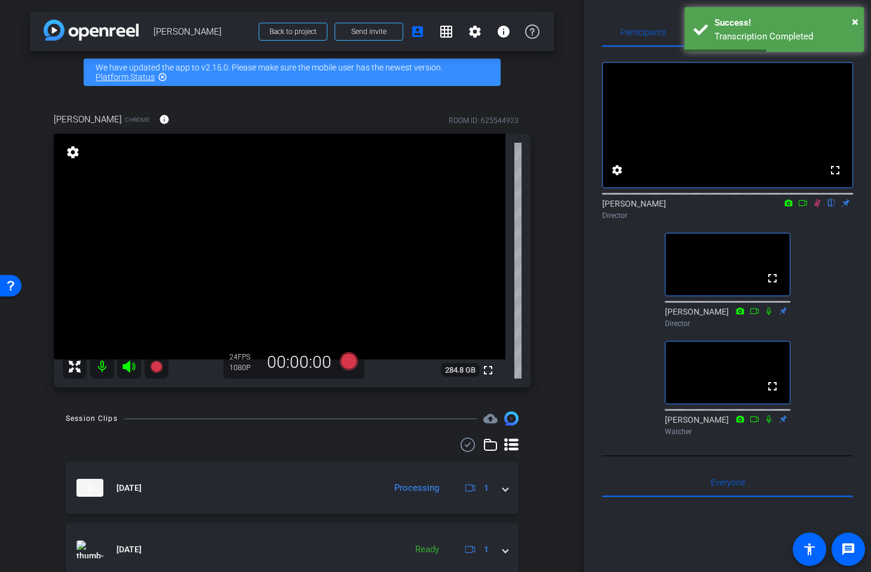
click at [817, 207] on icon at bounding box center [817, 204] width 7 height 8
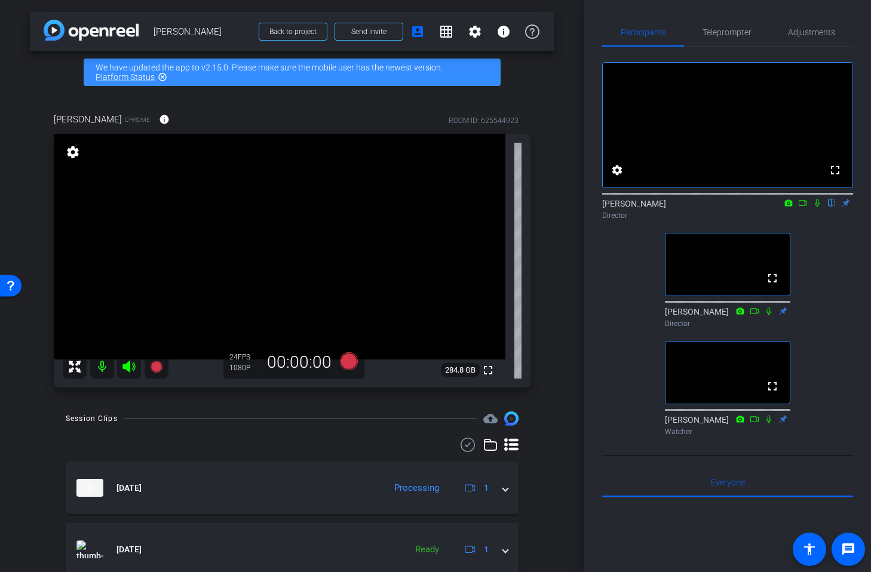
click at [817, 207] on icon at bounding box center [818, 203] width 10 height 8
click at [734, 36] on span "Teleprompter" at bounding box center [727, 32] width 49 height 8
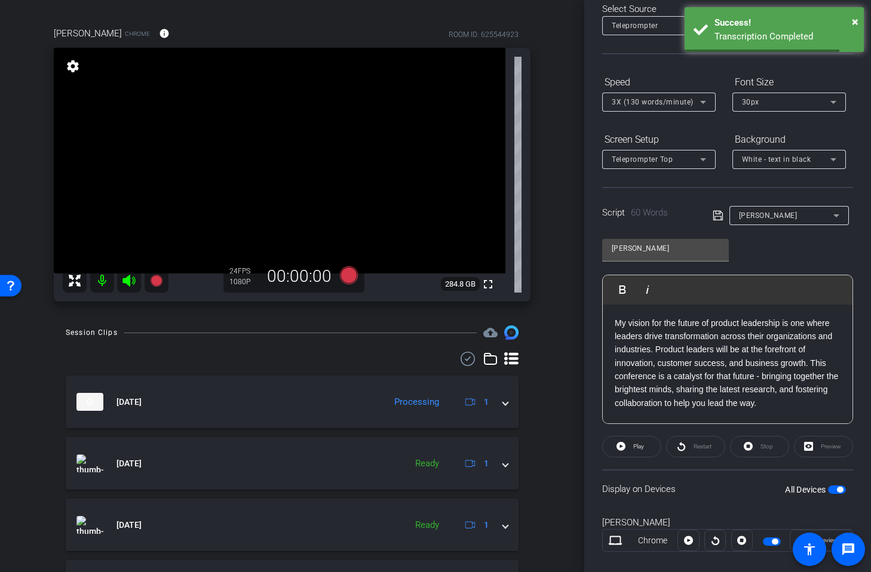
scroll to position [103, 0]
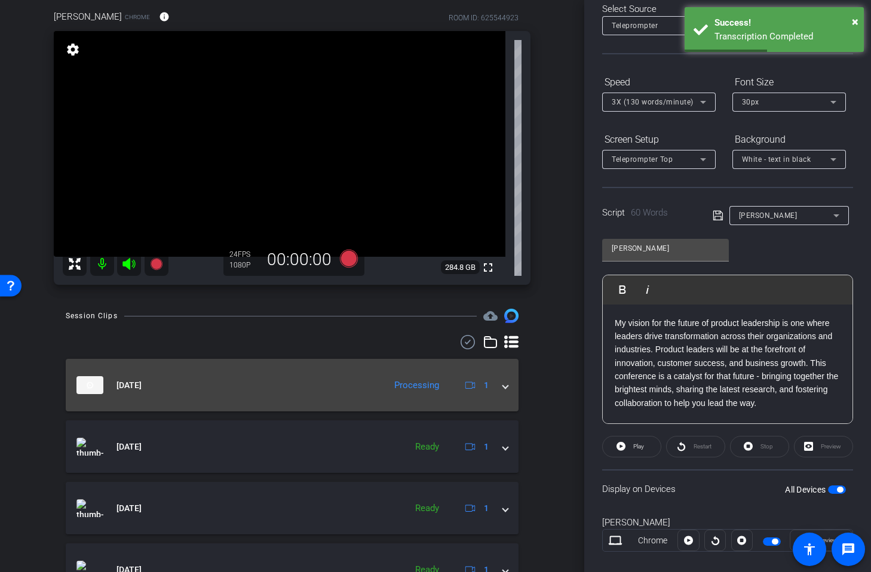
click at [508, 387] on mat-expansion-panel-header "[DATE] Processing 1" at bounding box center [292, 385] width 453 height 53
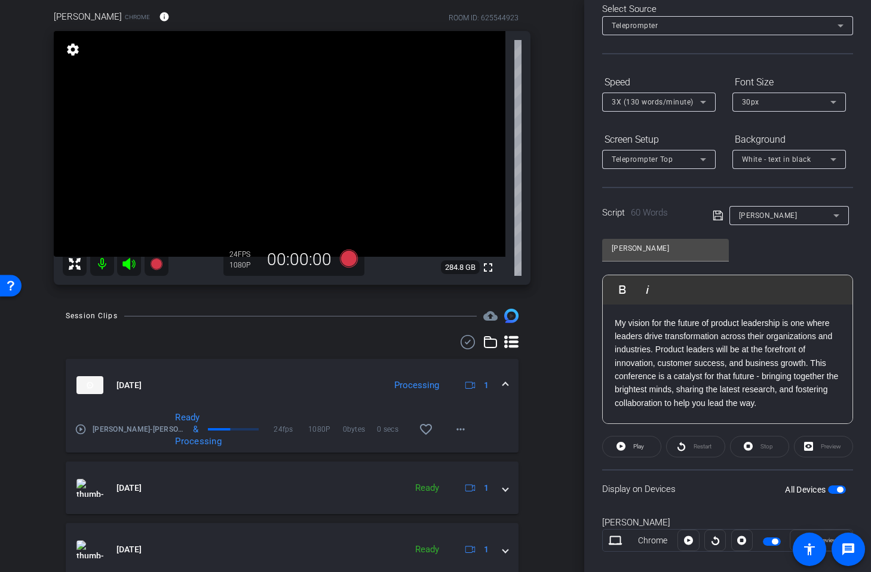
scroll to position [0, 0]
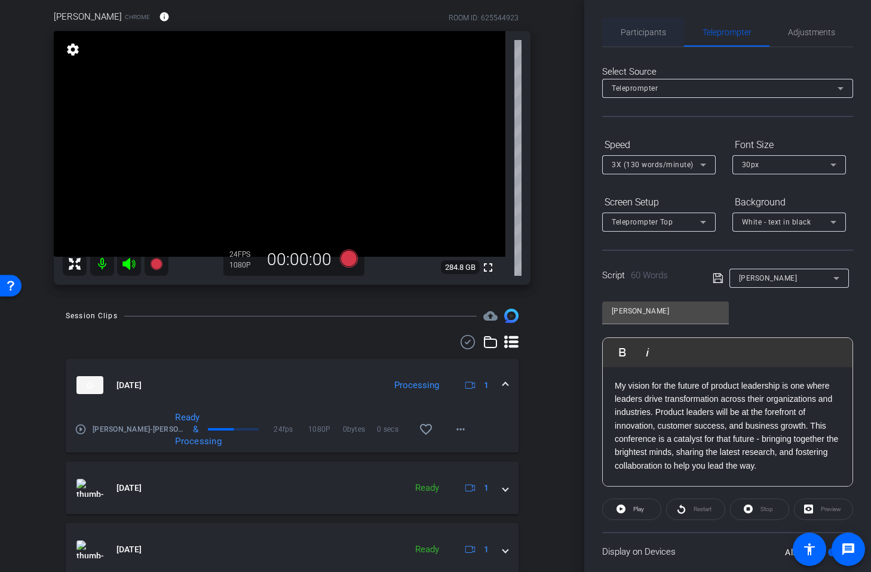
click at [643, 34] on span "Participants" at bounding box center [643, 32] width 45 height 8
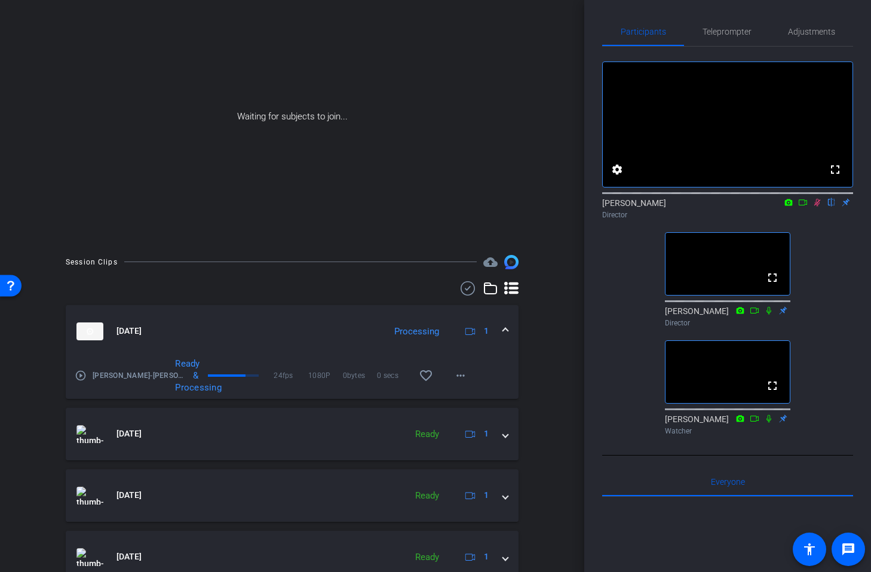
scroll to position [48, 0]
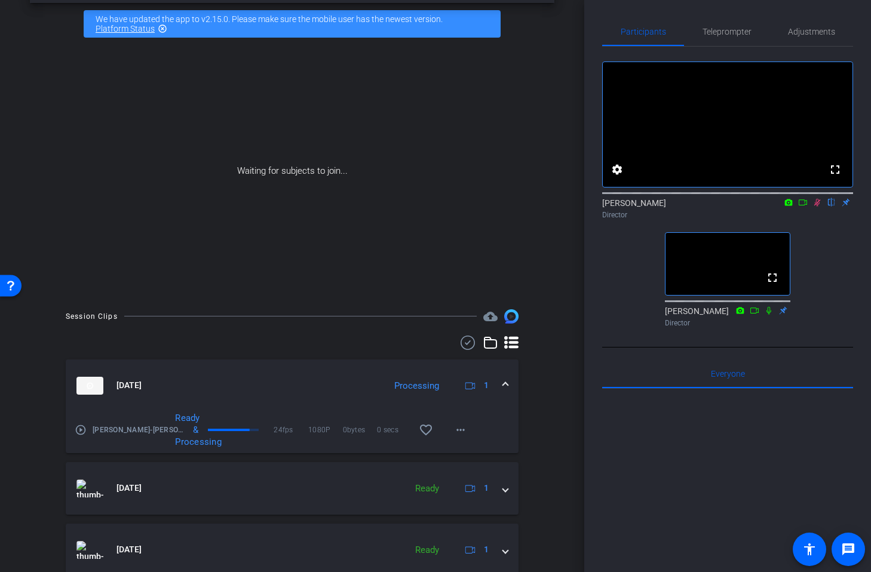
click at [816, 207] on icon at bounding box center [818, 202] width 10 height 8
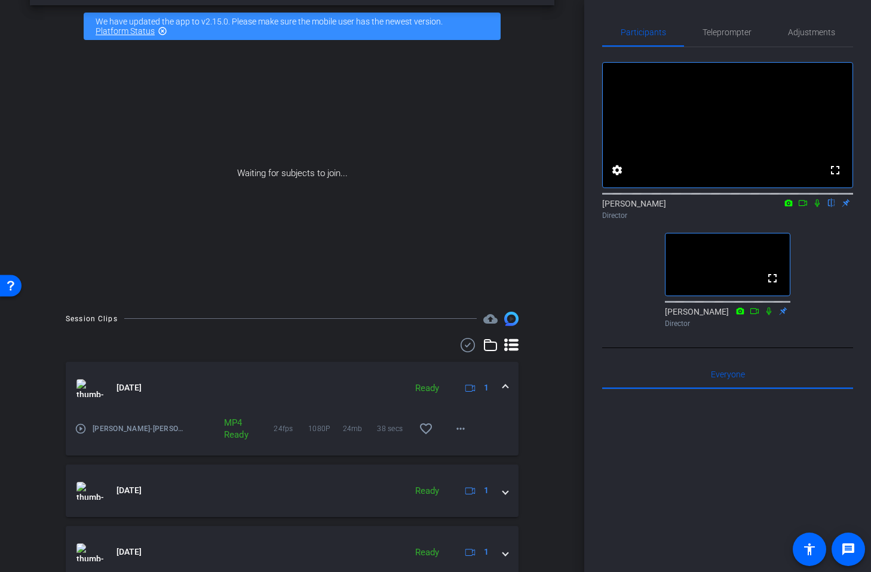
scroll to position [0, 0]
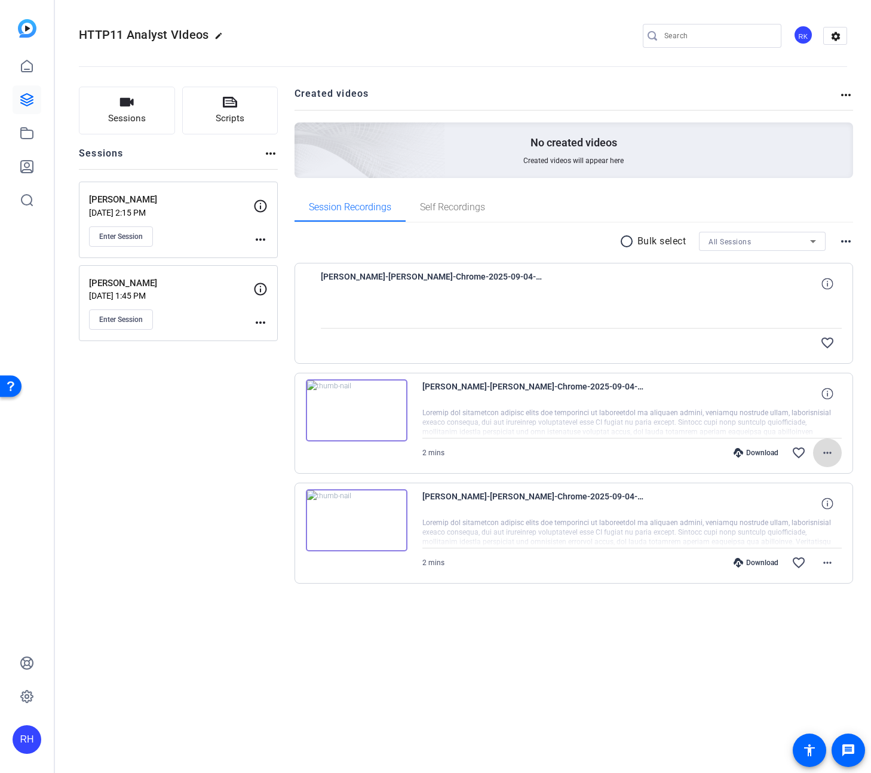
click at [829, 455] on mat-icon "more_horiz" at bounding box center [827, 453] width 14 height 14
click at [814, 510] on span "Download MP4" at bounding box center [797, 508] width 72 height 14
click at [827, 564] on mat-icon "more_horiz" at bounding box center [827, 563] width 14 height 14
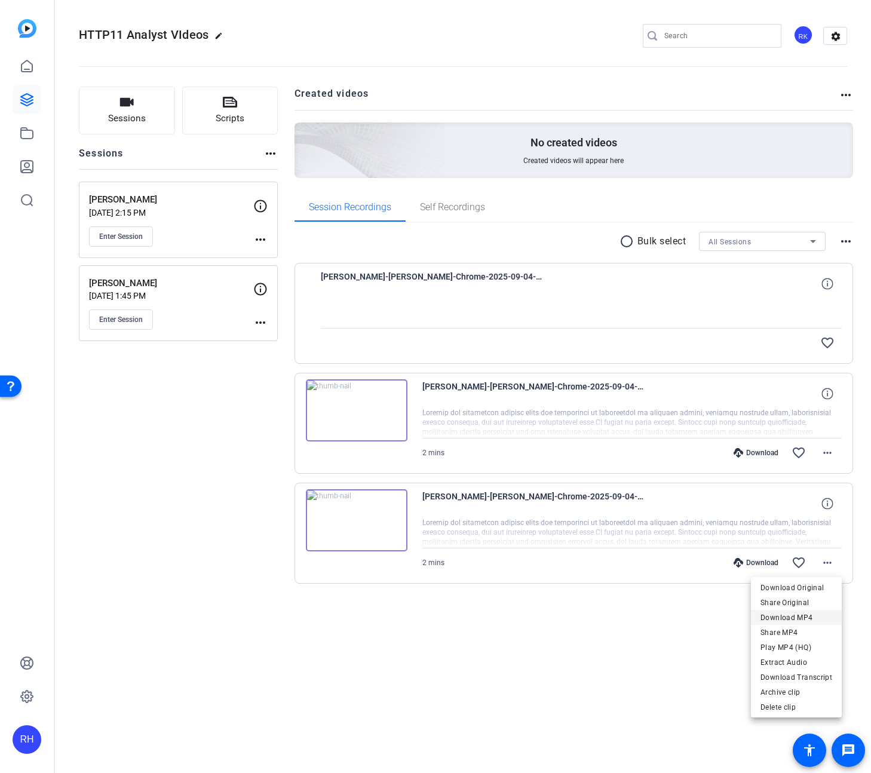
click at [0, 0] on span "Download MP4" at bounding box center [0, 0] width 0 height 0
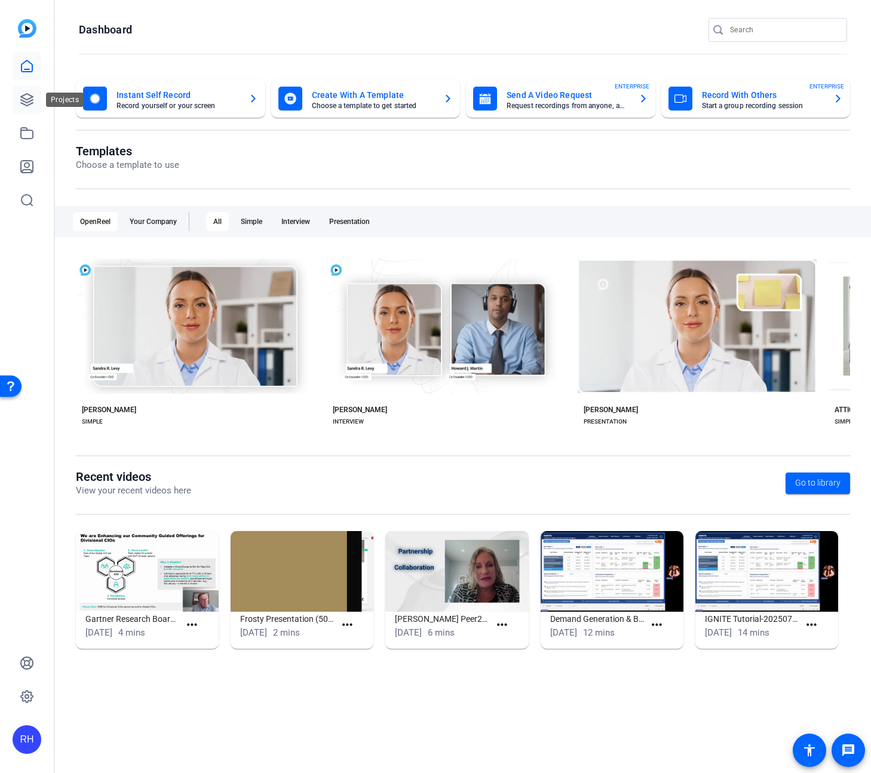
click at [24, 105] on icon at bounding box center [27, 100] width 12 height 12
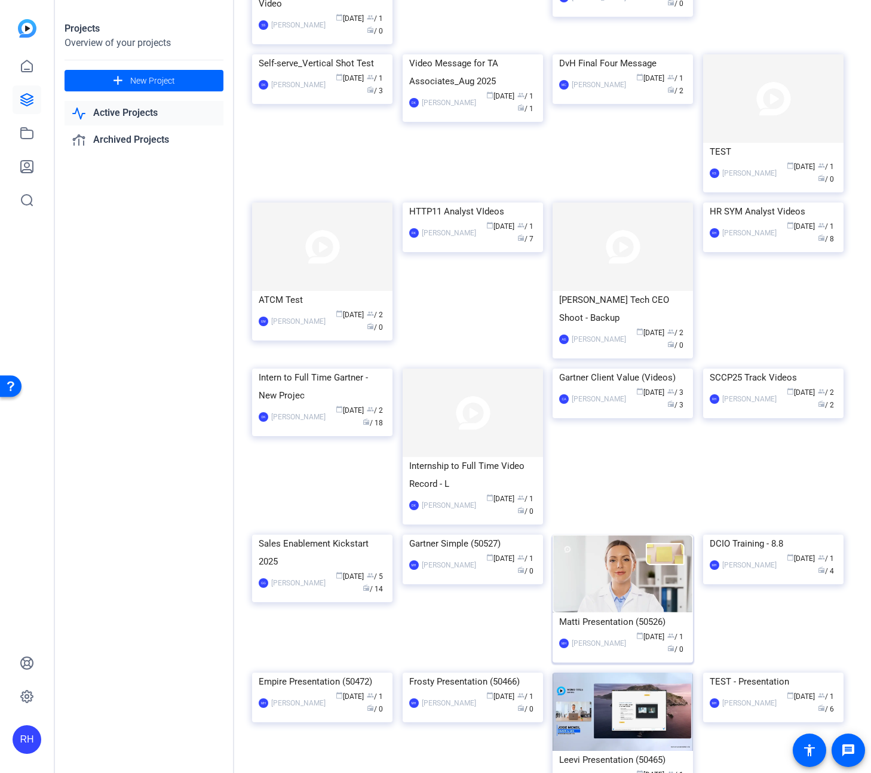
scroll to position [24, 0]
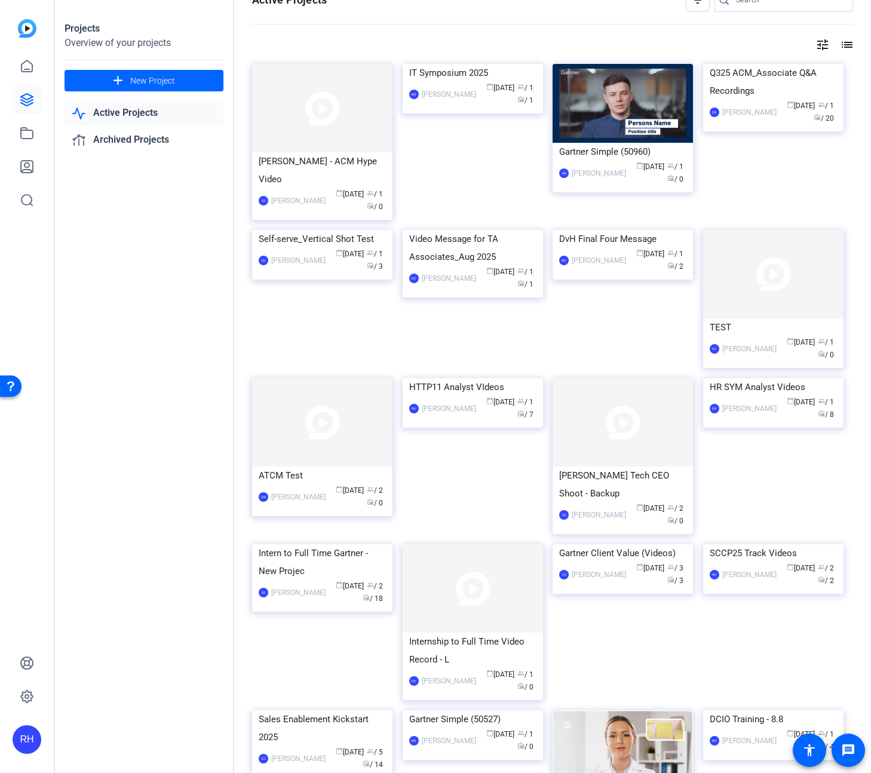
click at [499, 378] on img at bounding box center [473, 378] width 140 height 0
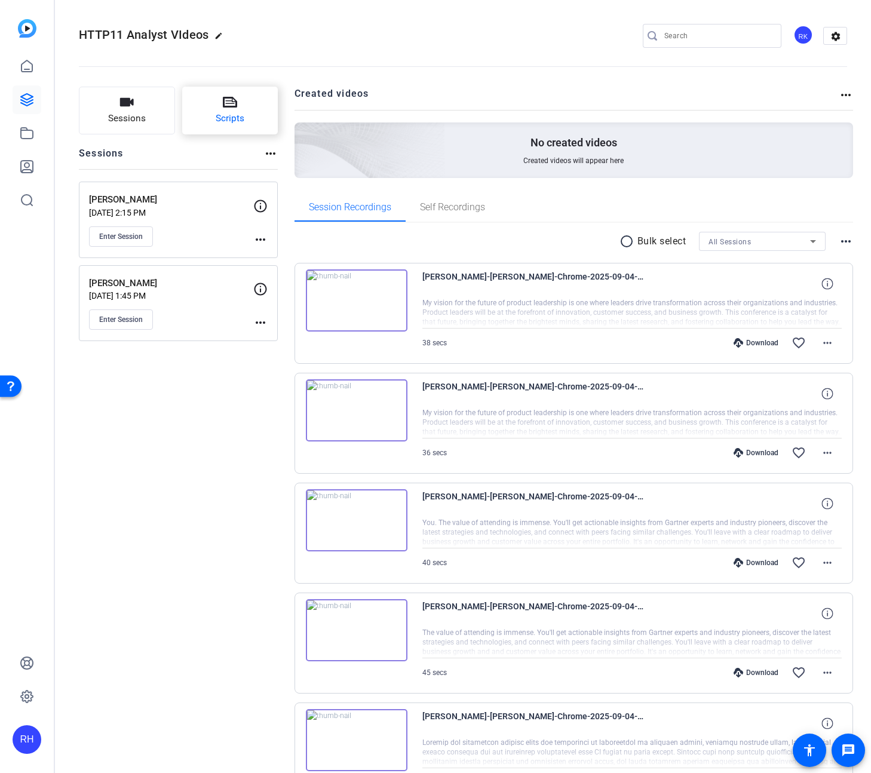
click at [216, 108] on button "Scripts" at bounding box center [230, 111] width 96 height 48
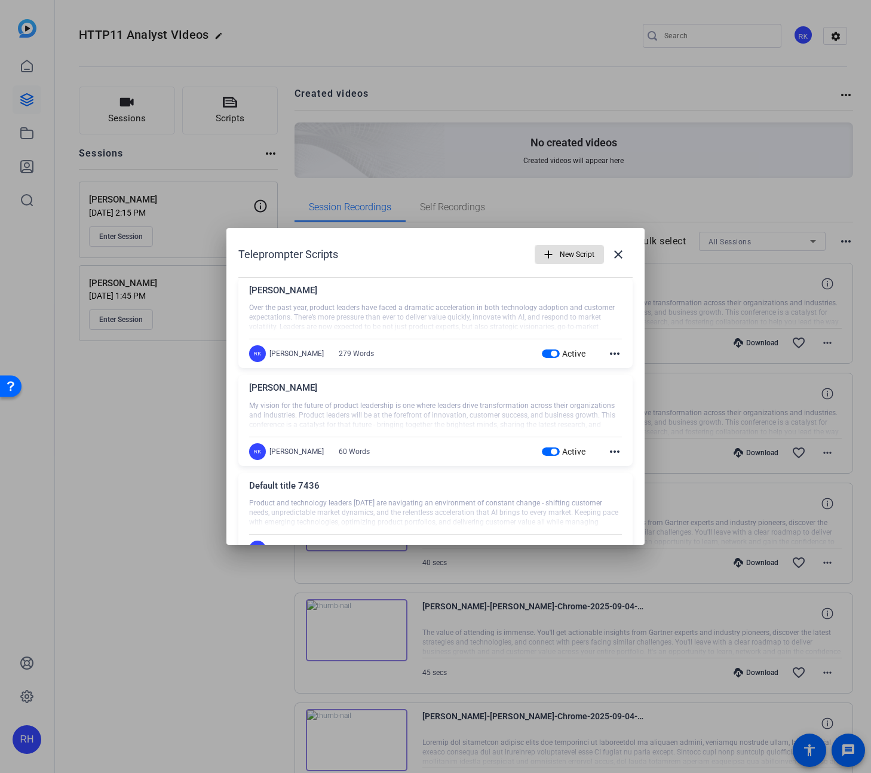
click at [586, 326] on div at bounding box center [435, 318] width 373 height 30
click at [631, 210] on div at bounding box center [435, 386] width 871 height 773
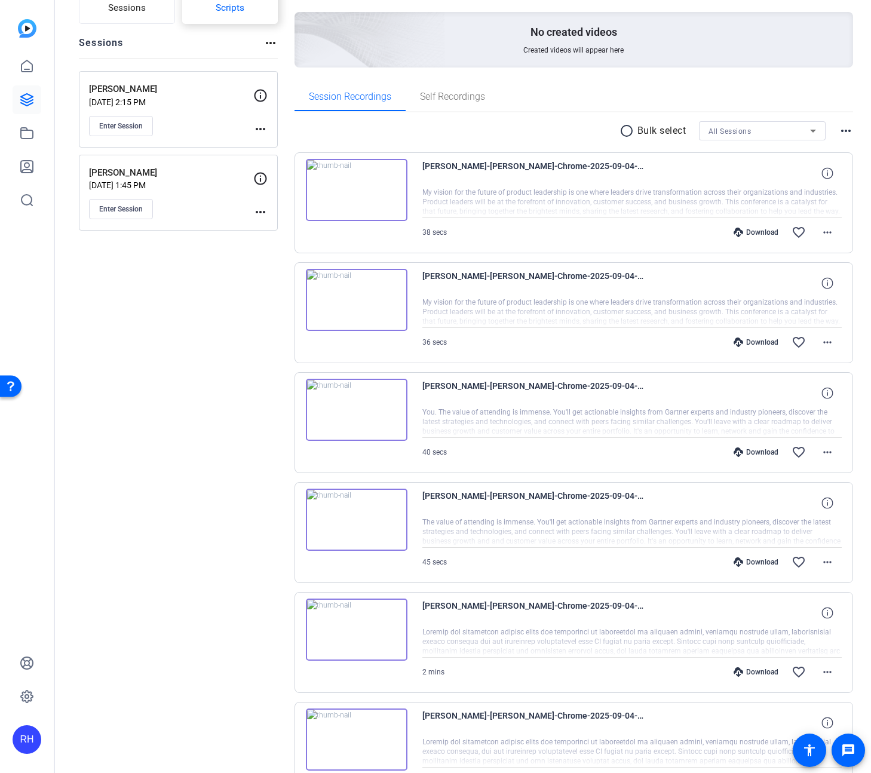
scroll to position [112, 0]
